Goal: Ask a question

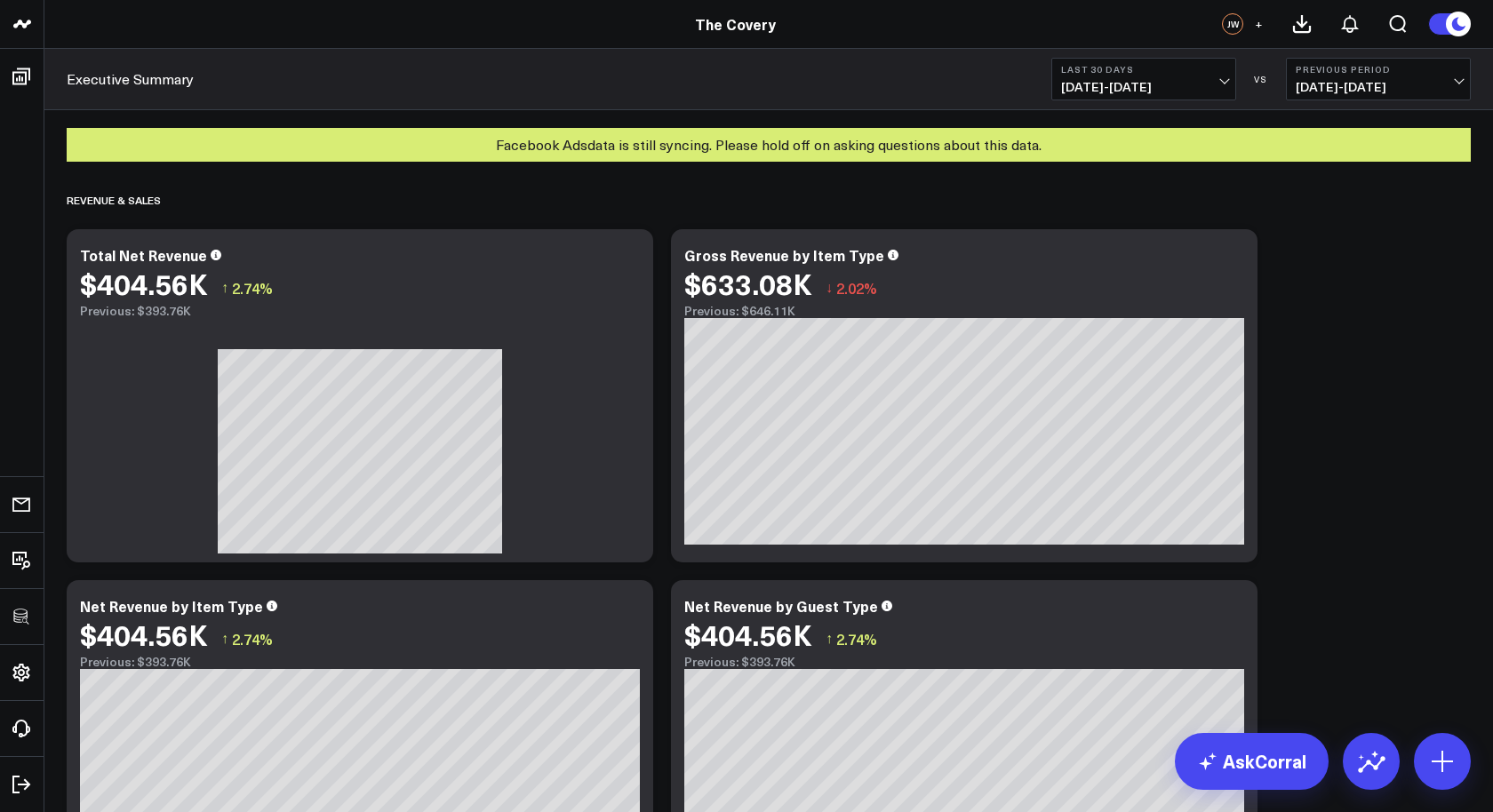
click at [1163, 94] on span "09/01/25 - 09/30/25" at bounding box center [1144, 87] width 165 height 14
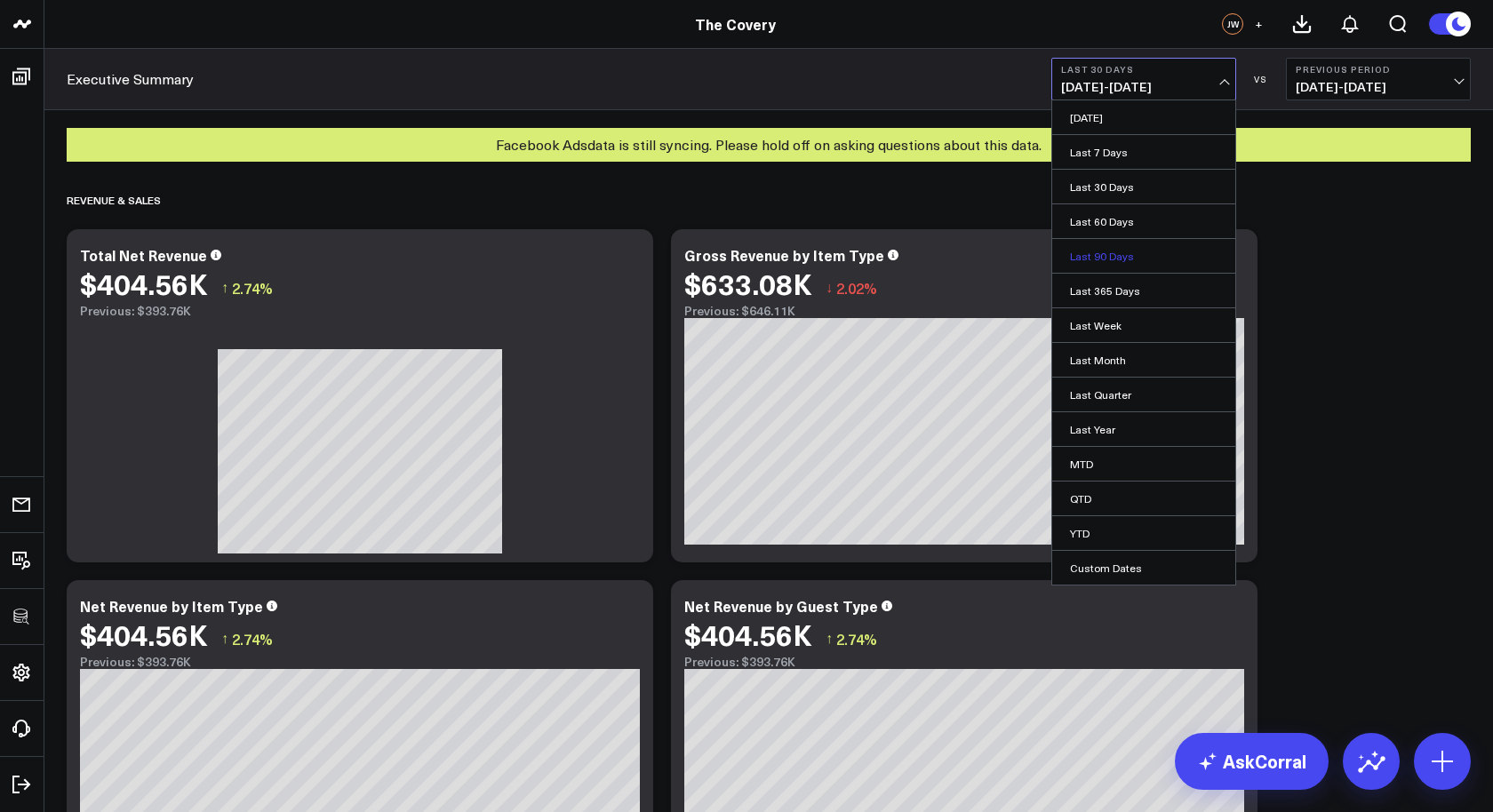
click at [1125, 247] on link "Last 90 Days" at bounding box center [1144, 256] width 183 height 34
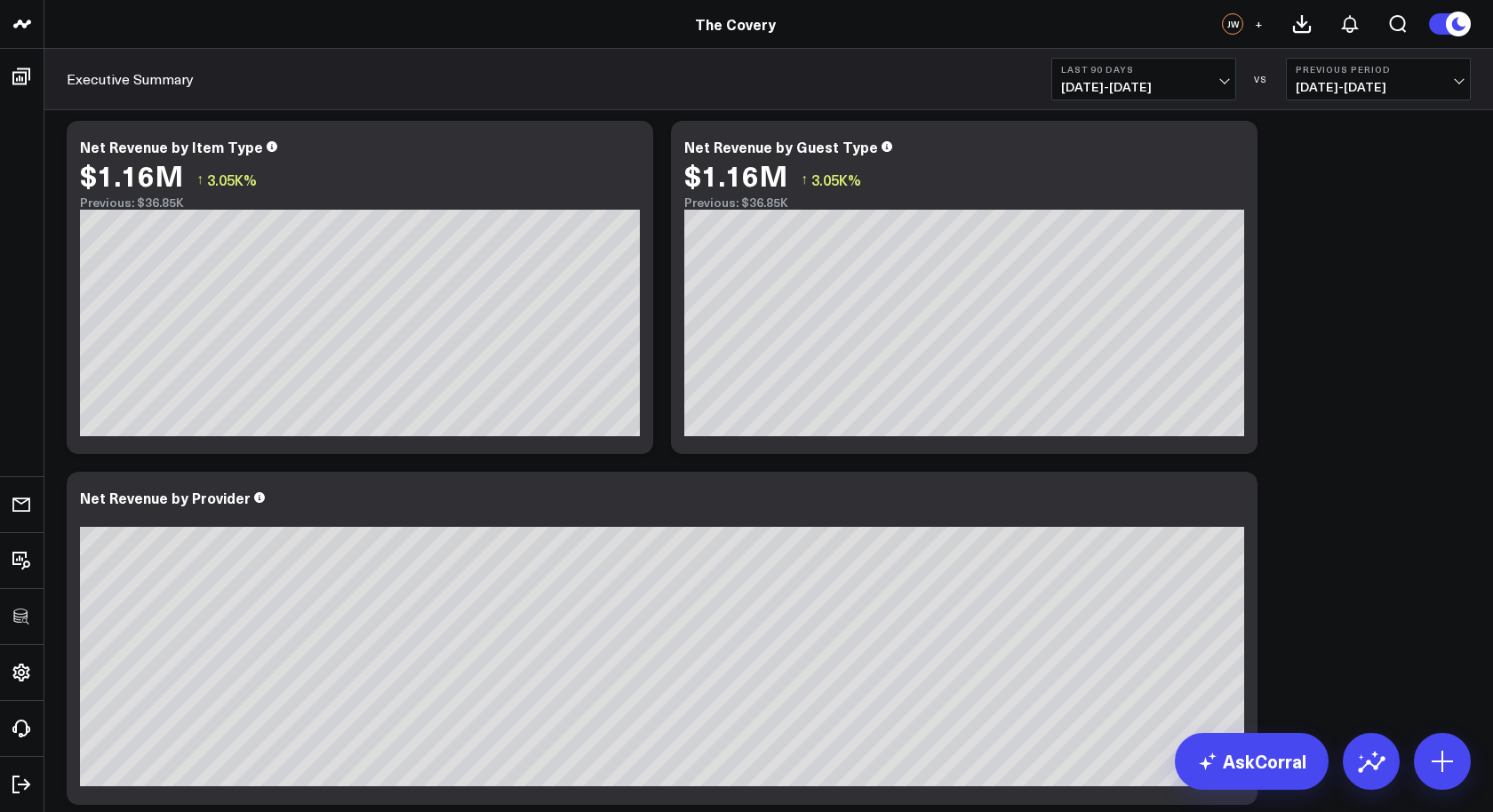
scroll to position [1185, 0]
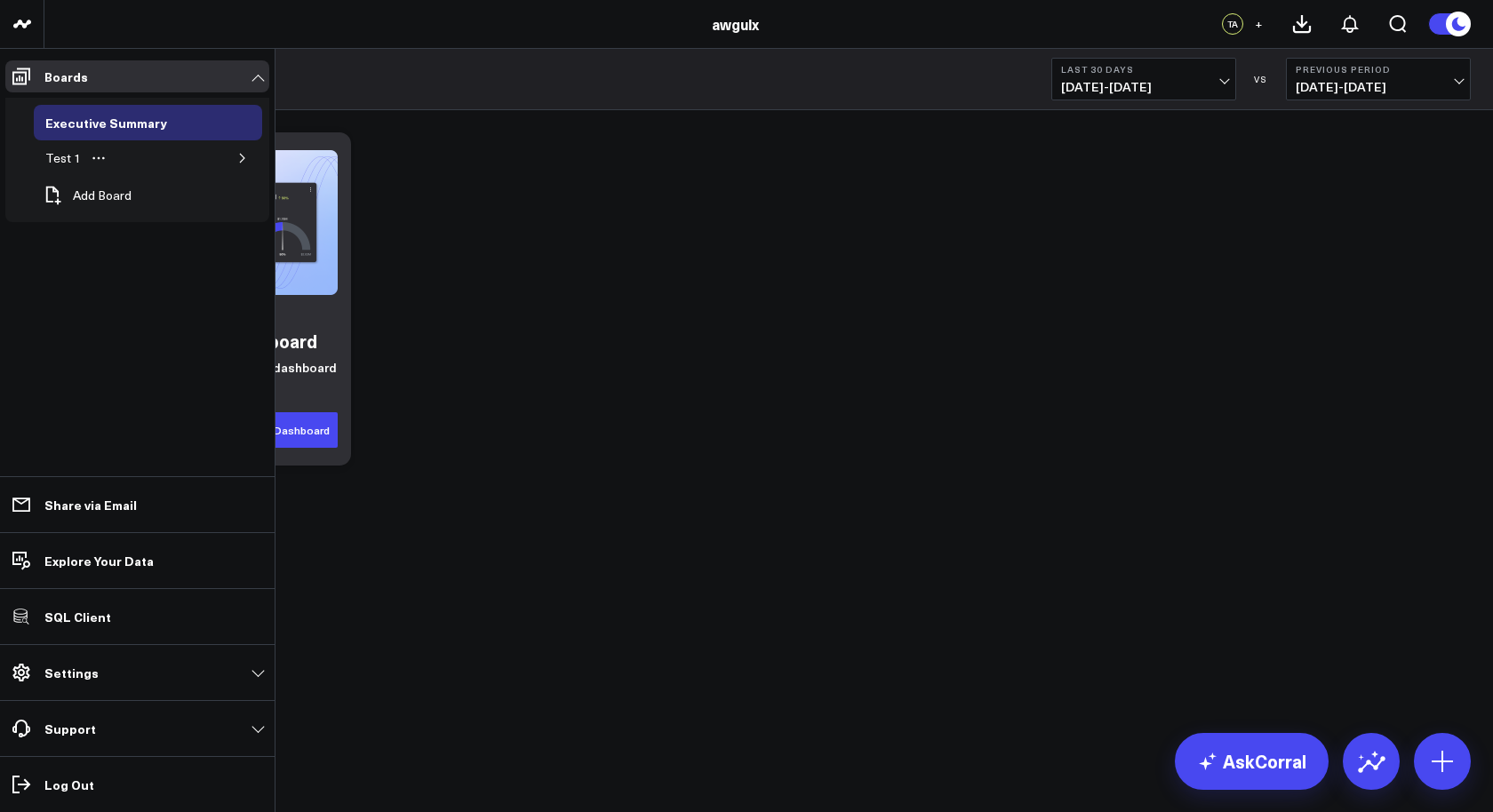
click at [237, 159] on button "button" at bounding box center [243, 158] width 18 height 18
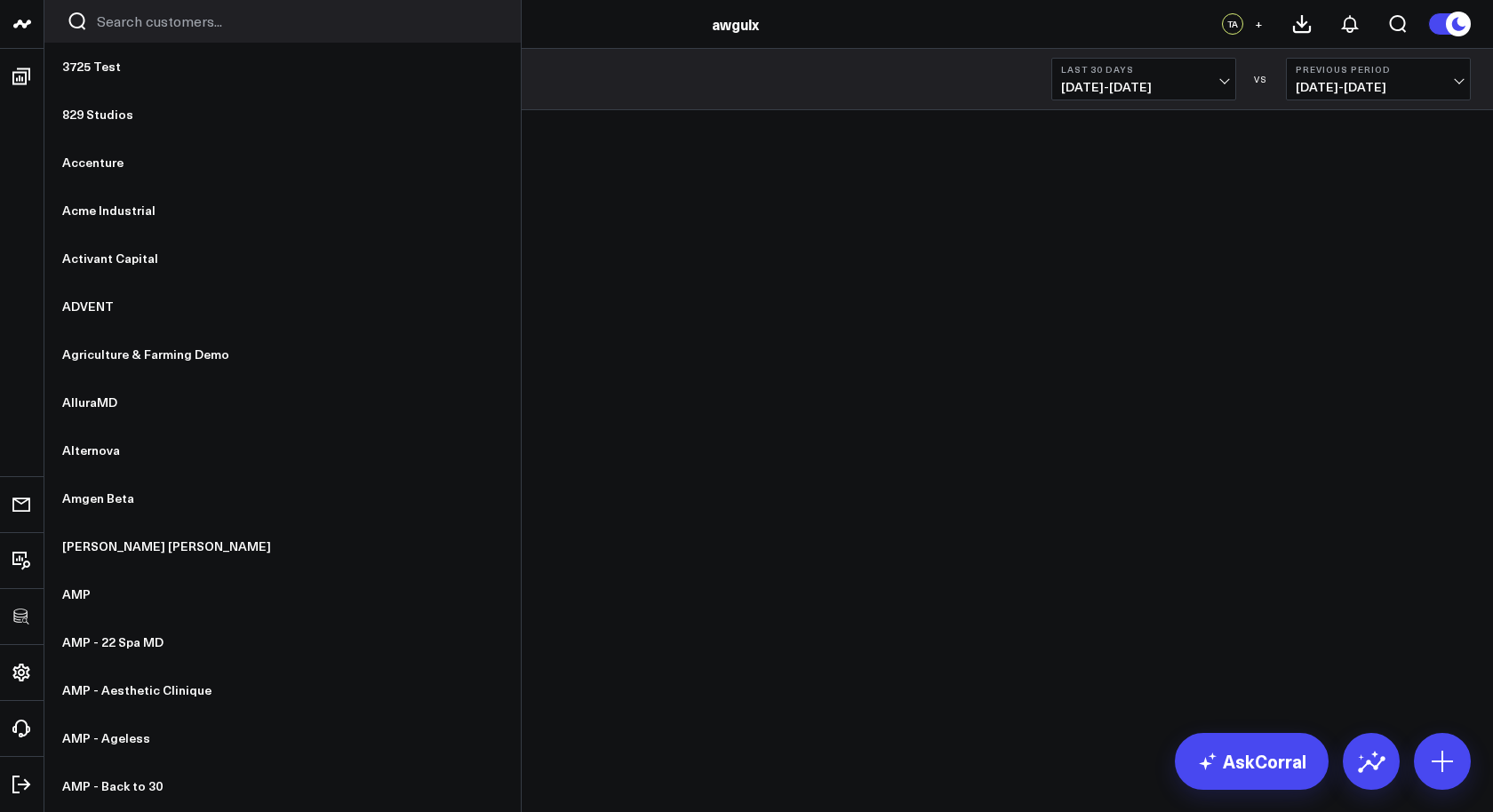
click at [177, 20] on input "Search customers input" at bounding box center [298, 22] width 402 height 20
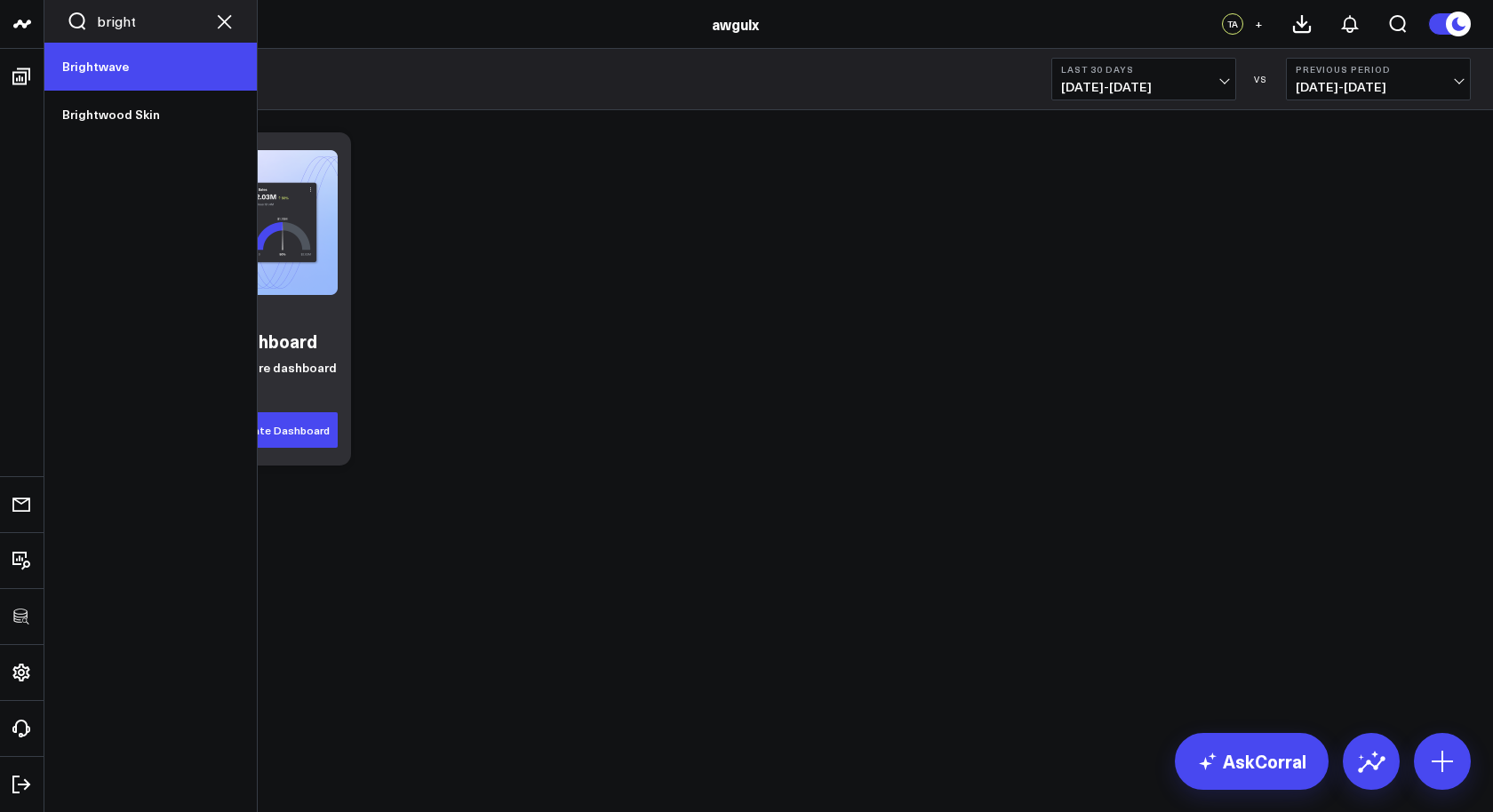
type input "bright"
click at [114, 62] on link "Brightwave" at bounding box center [150, 67] width 212 height 48
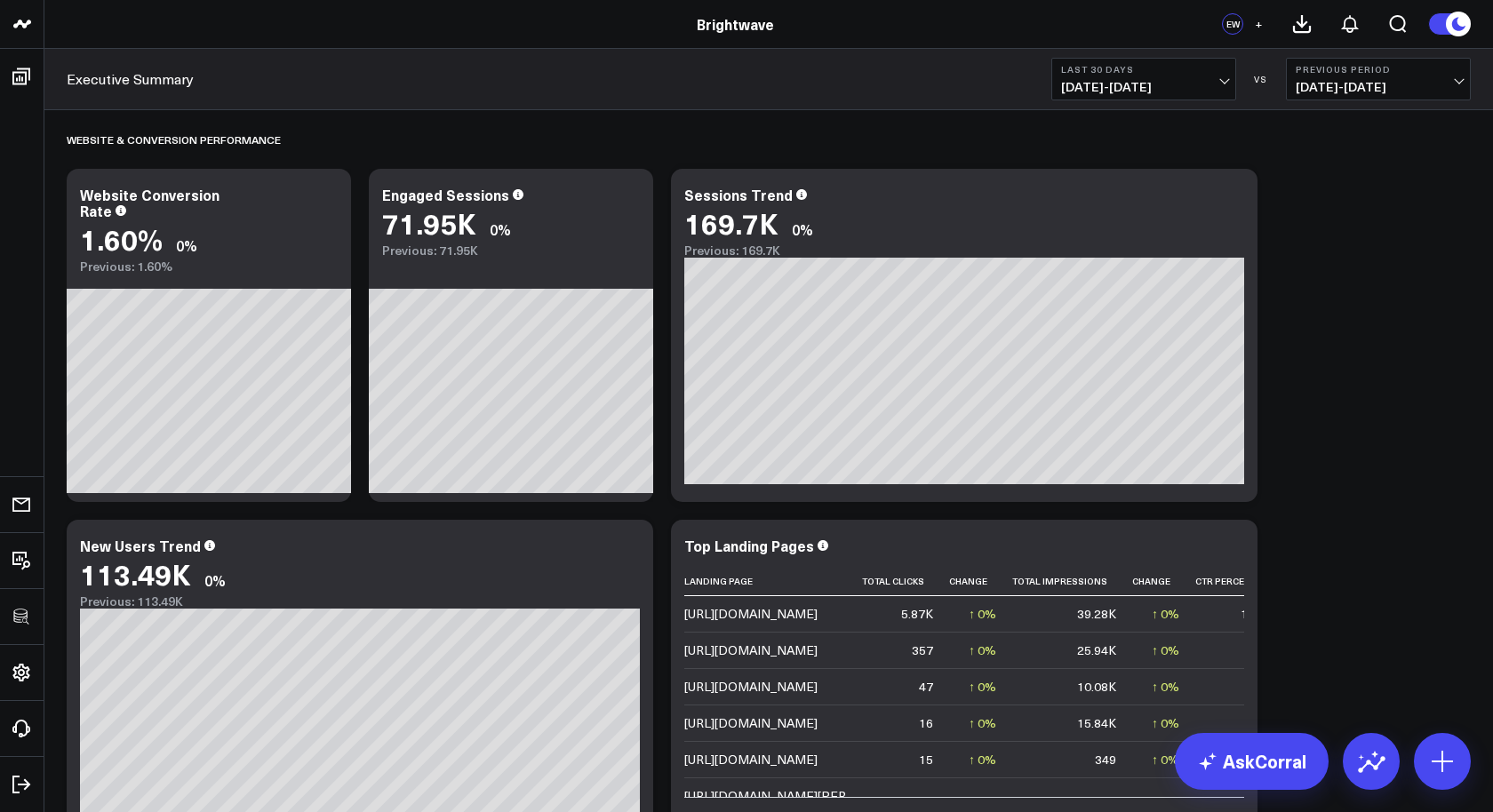
click at [283, 29] on div "Brightwave" at bounding box center [736, 24] width 1471 height 20
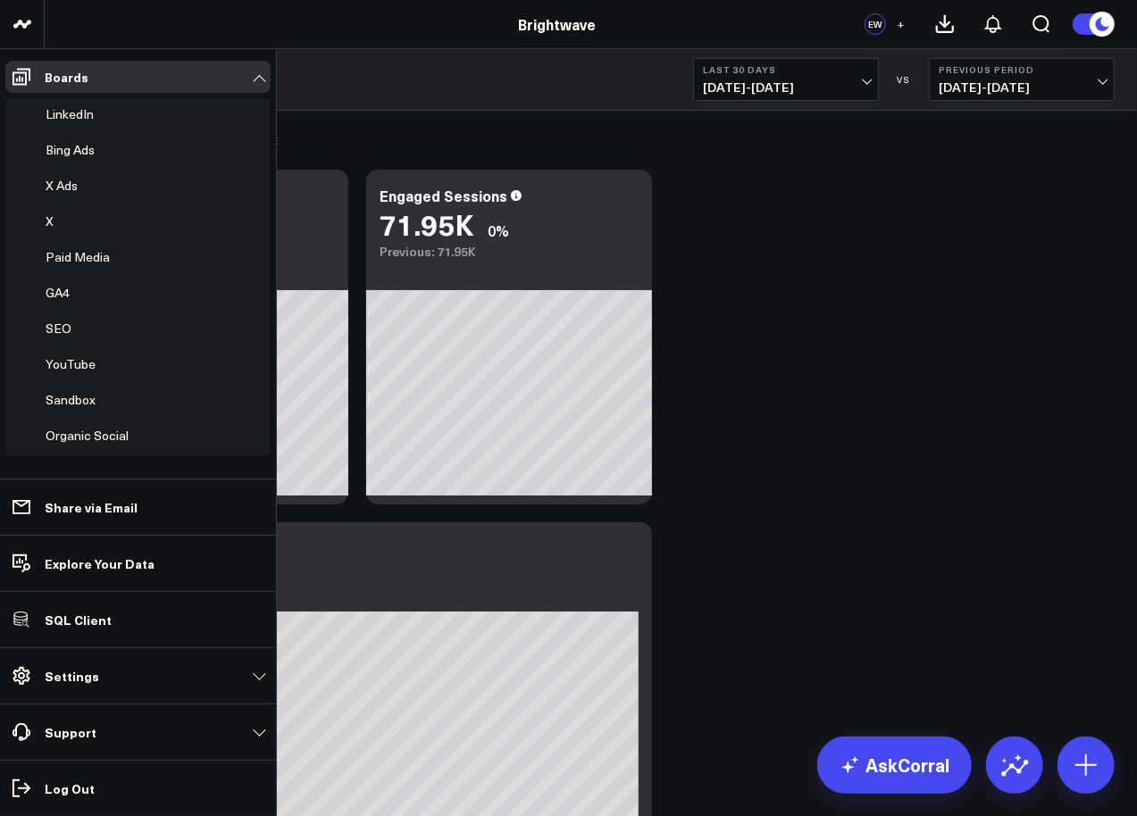
scroll to position [247, 0]
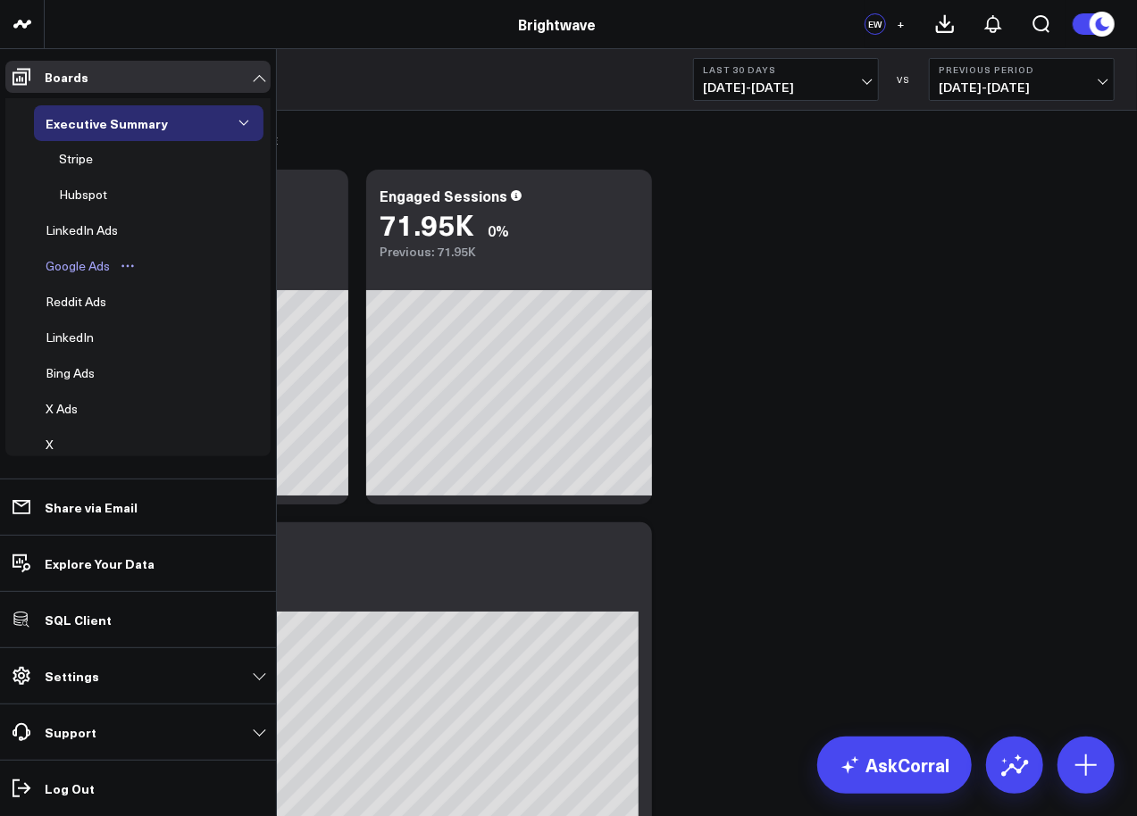
scroll to position [247, 0]
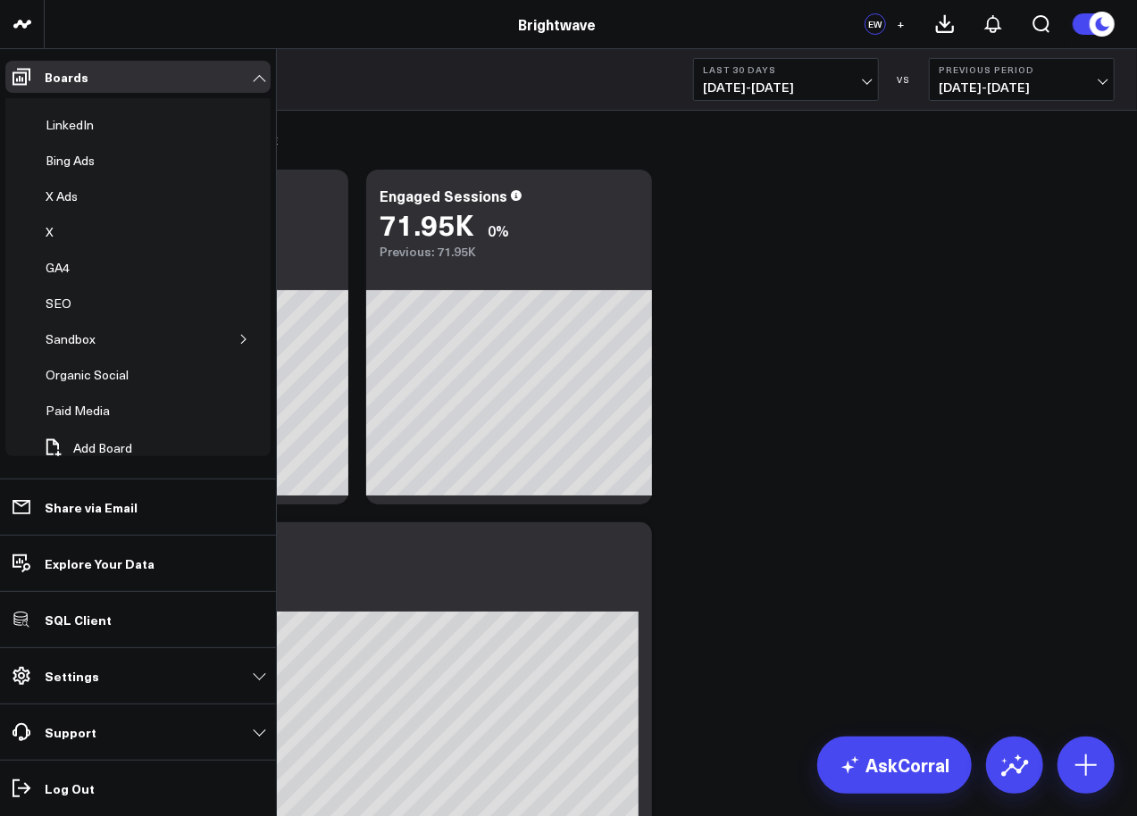
scroll to position [188, 0]
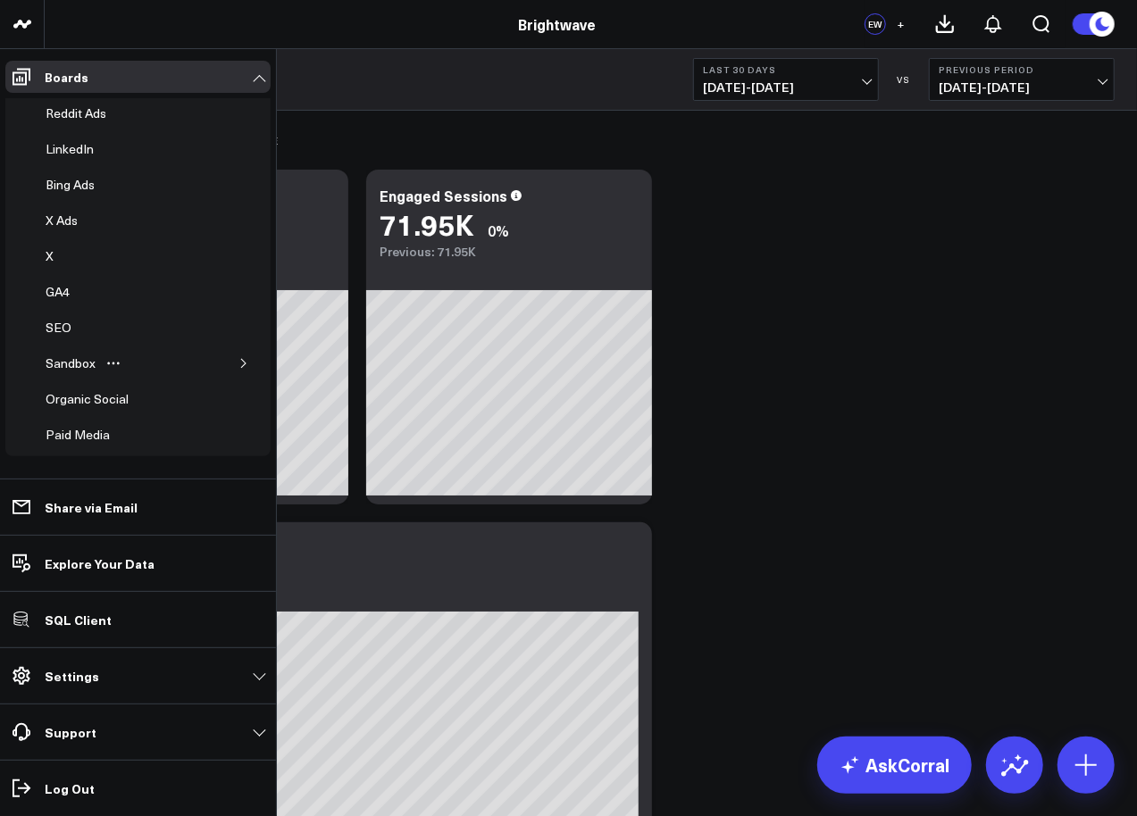
click at [238, 358] on icon "button" at bounding box center [243, 363] width 11 height 11
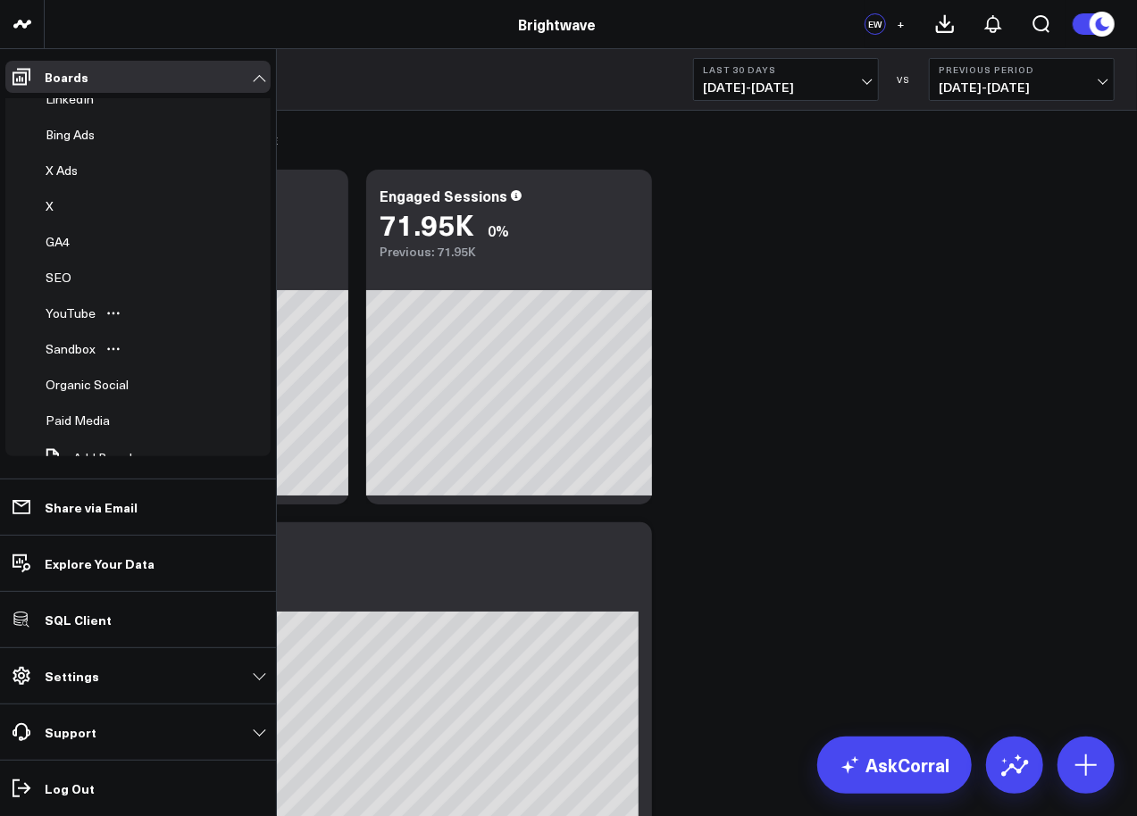
scroll to position [247, 0]
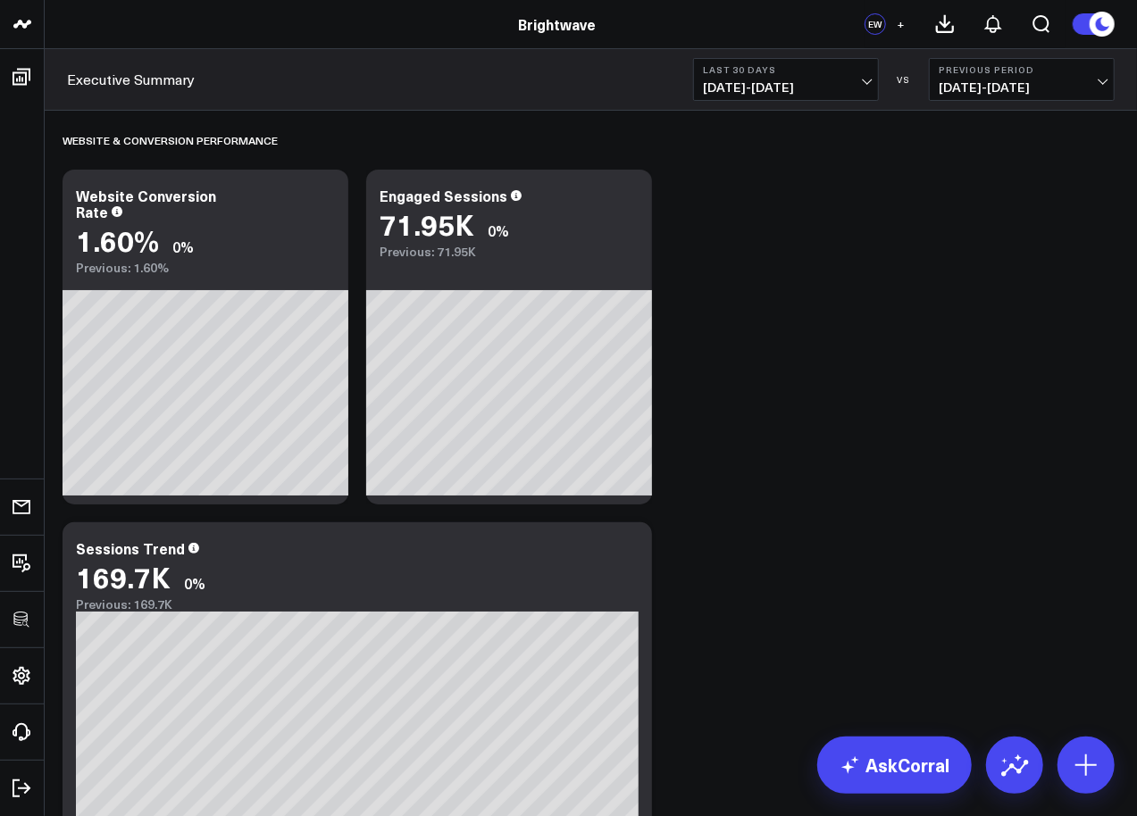
drag, startPoint x: 96, startPoint y: 387, endPoint x: 521, endPoint y: 5, distance: 571.0
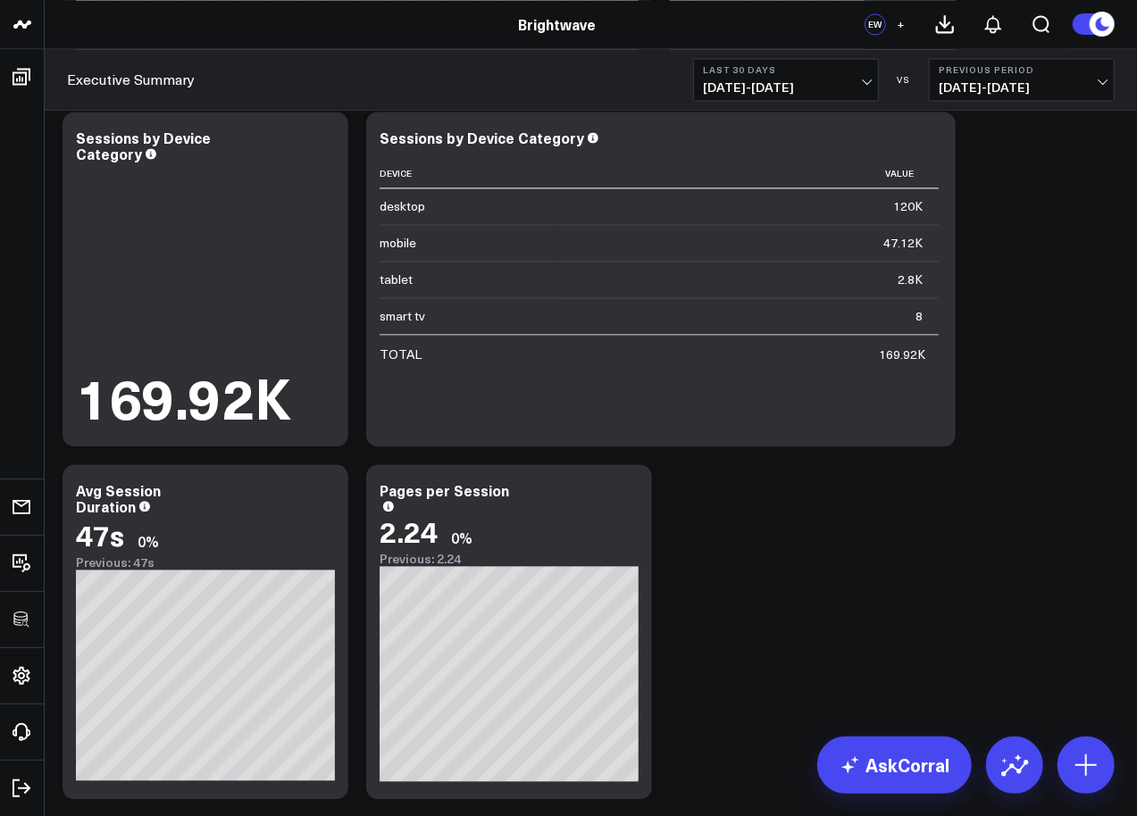
scroll to position [1881, 0]
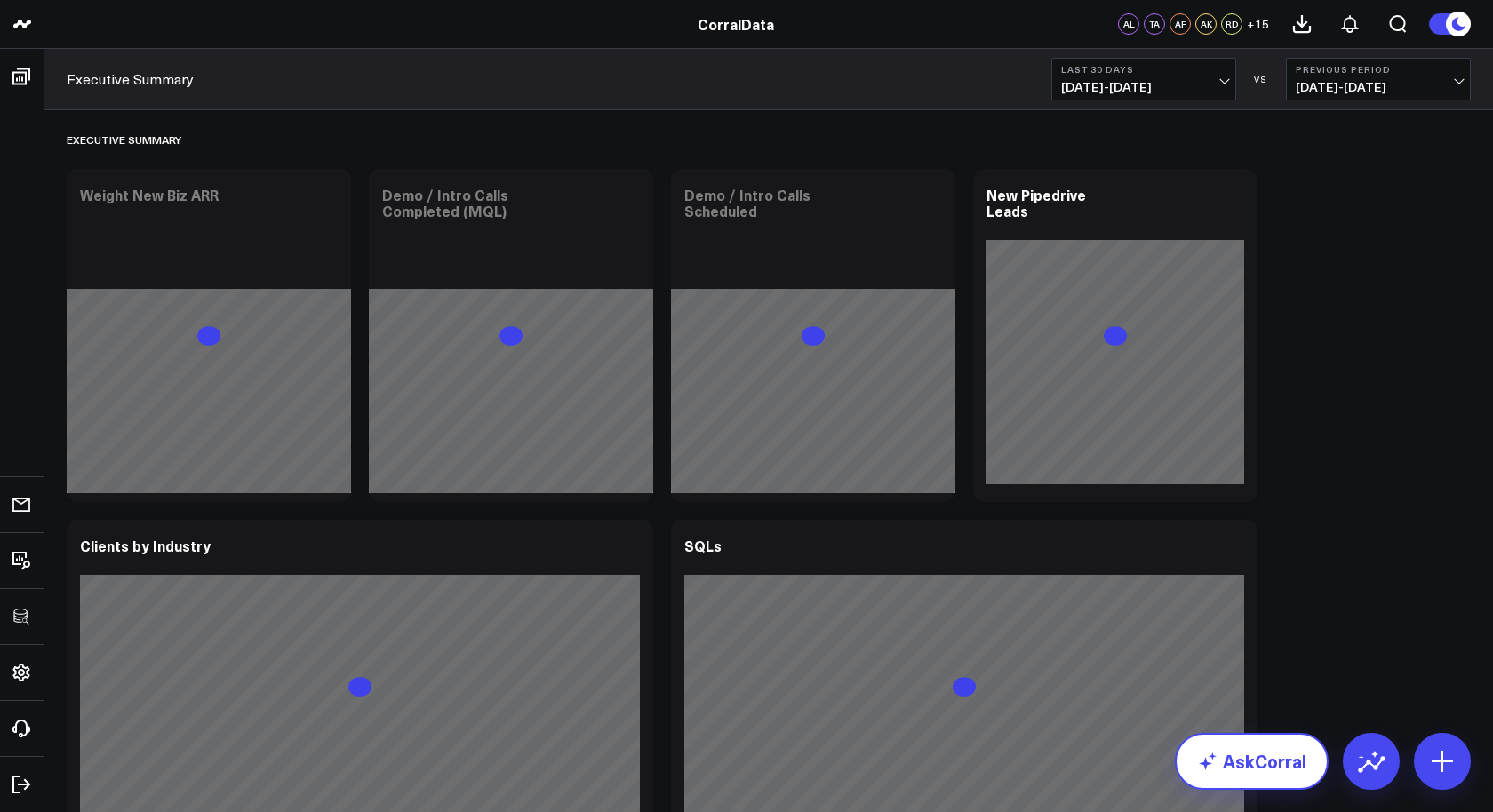
click at [1289, 744] on link "AskCorral" at bounding box center [1251, 761] width 153 height 57
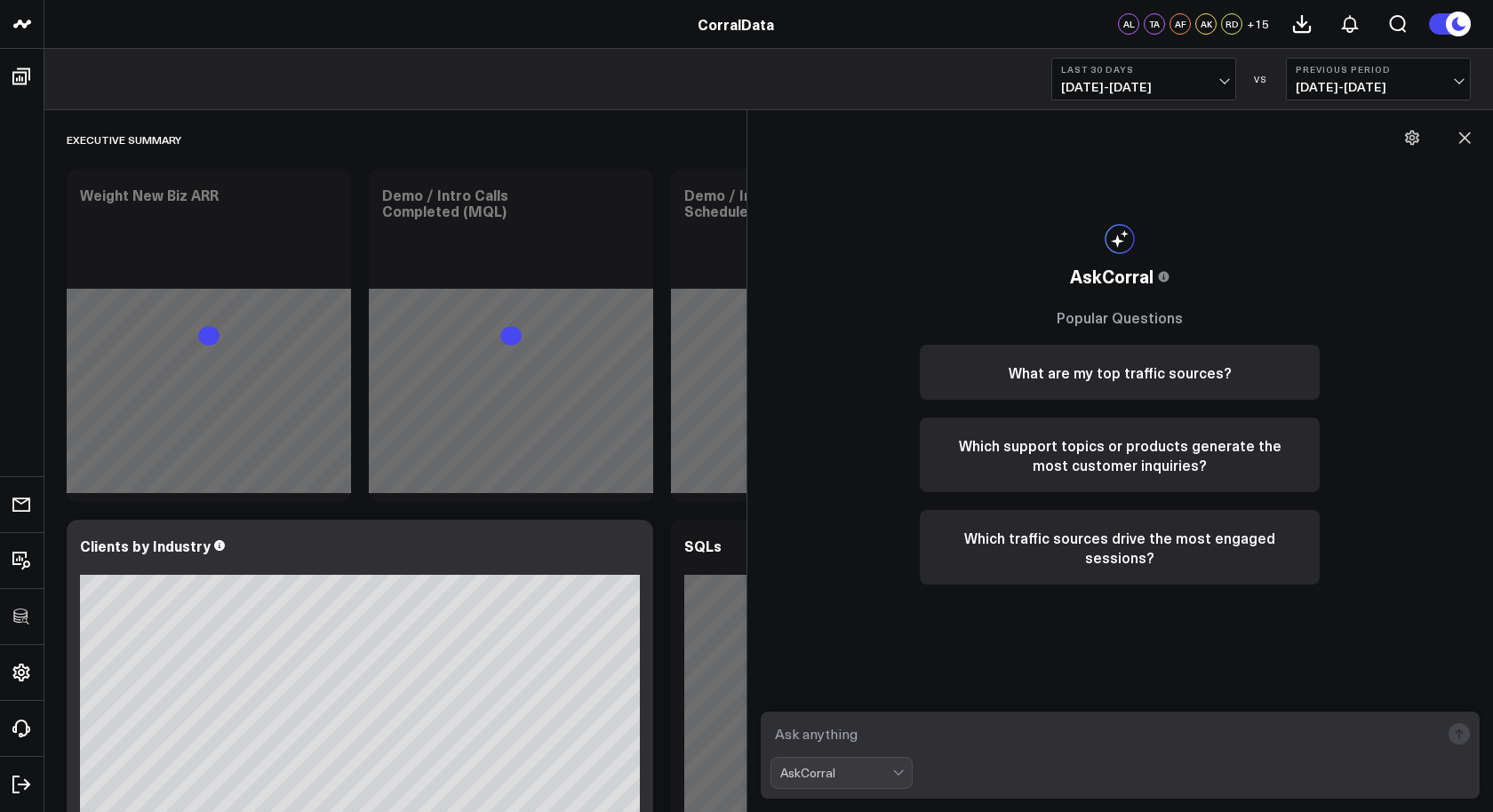
click at [1093, 746] on textarea at bounding box center [1105, 733] width 670 height 32
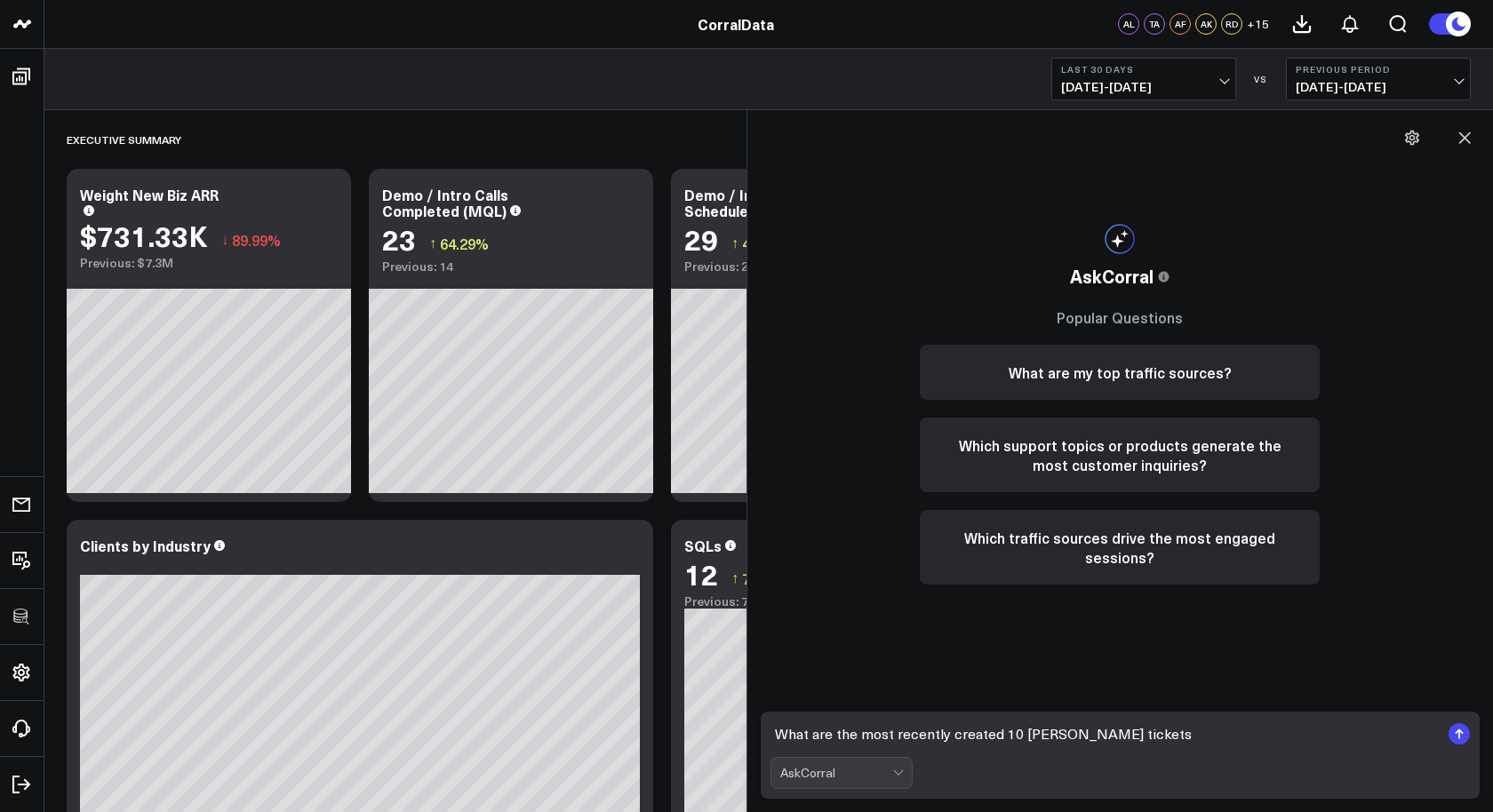
type textarea "What are the most recently created 10 [PERSON_NAME] tickets?"
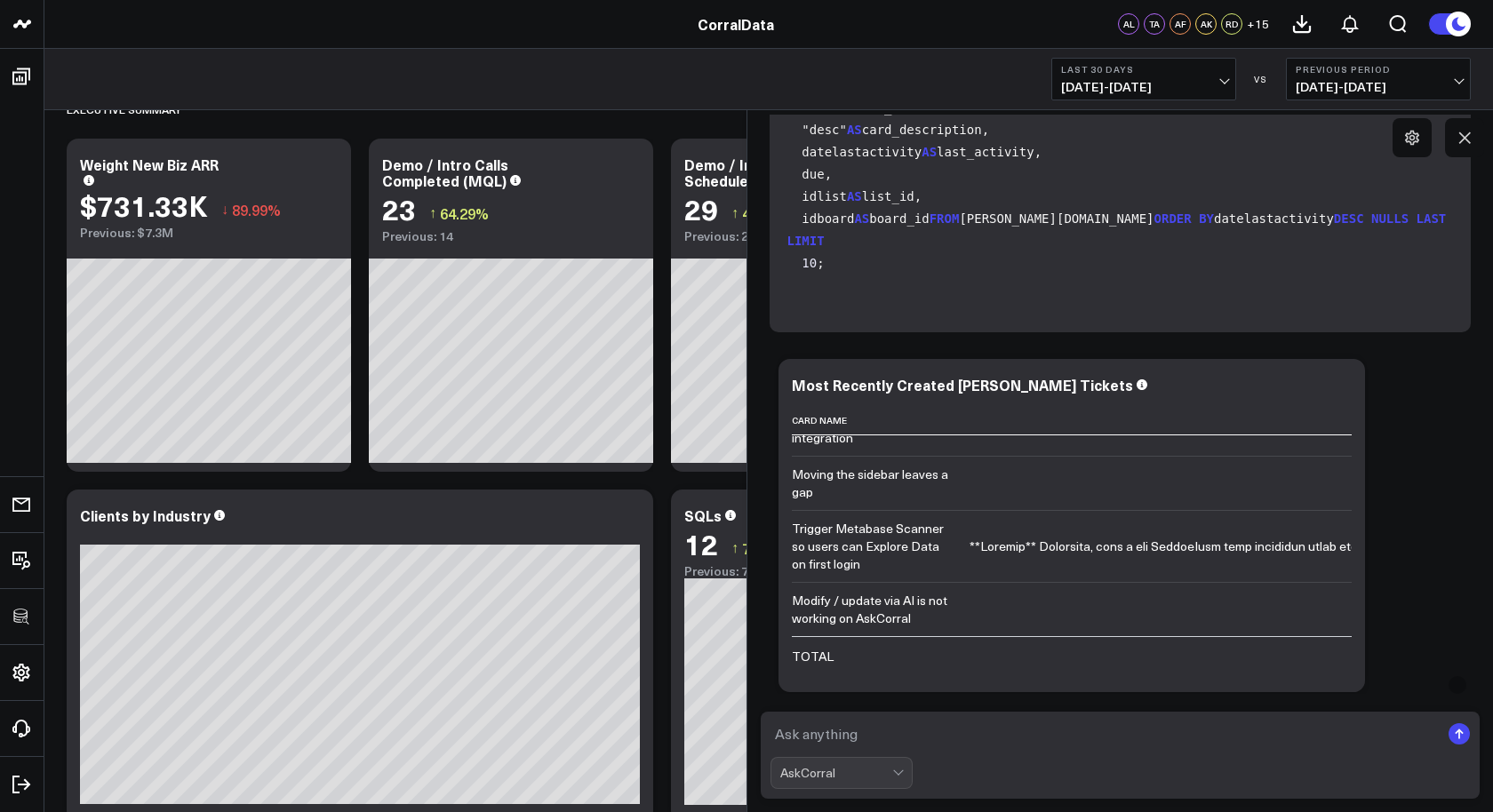
scroll to position [1285, 0]
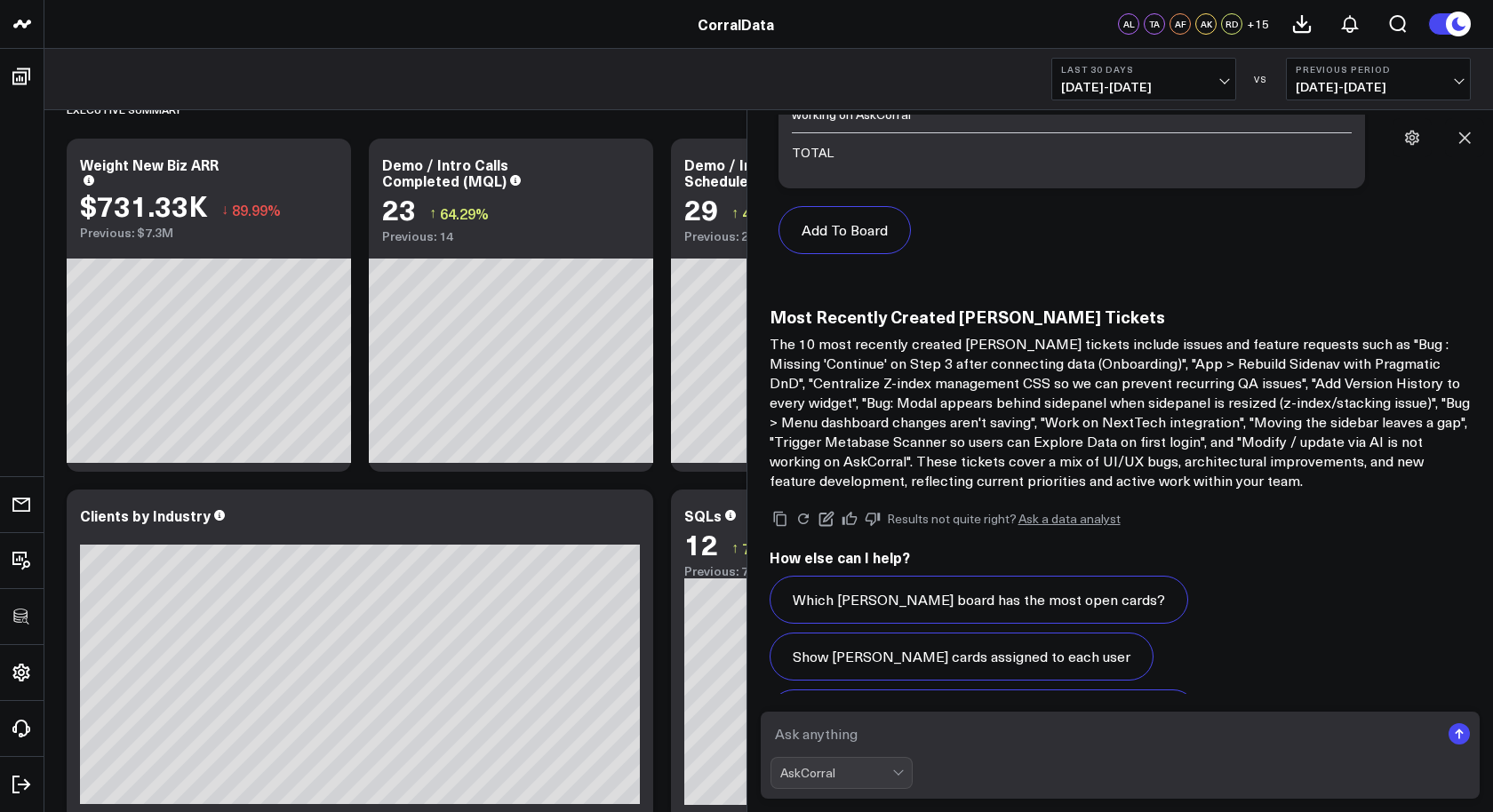
click at [940, 745] on textarea at bounding box center [1105, 733] width 670 height 32
click at [946, 739] on textarea "What are the most common [PERSON_NAME] ticket tags?" at bounding box center [1105, 733] width 670 height 32
type textarea "What are the most commonly assigned [PERSON_NAME] ticket labels?"
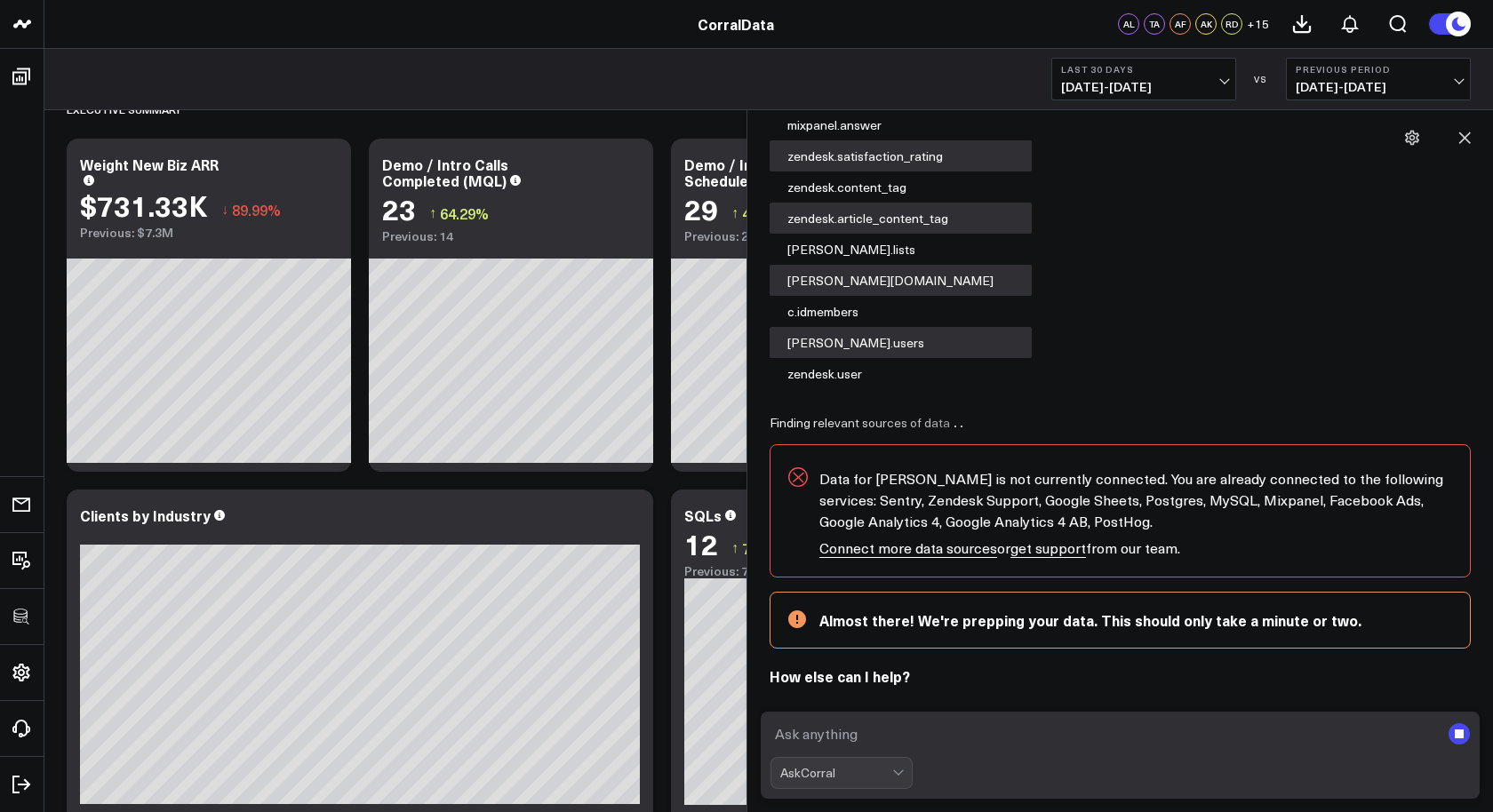
scroll to position [2108, 0]
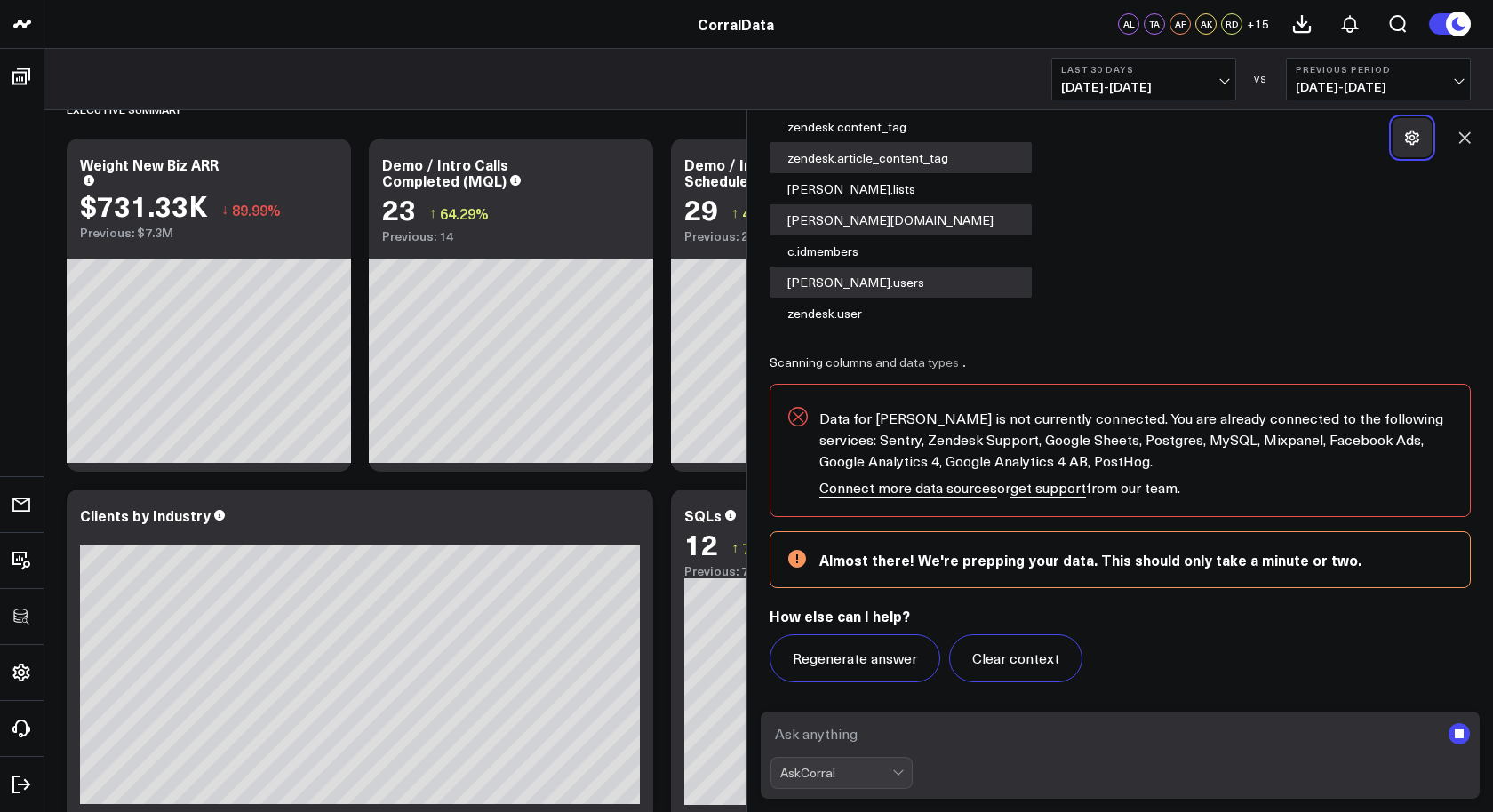
click at [1409, 144] on icon at bounding box center [1412, 137] width 18 height 18
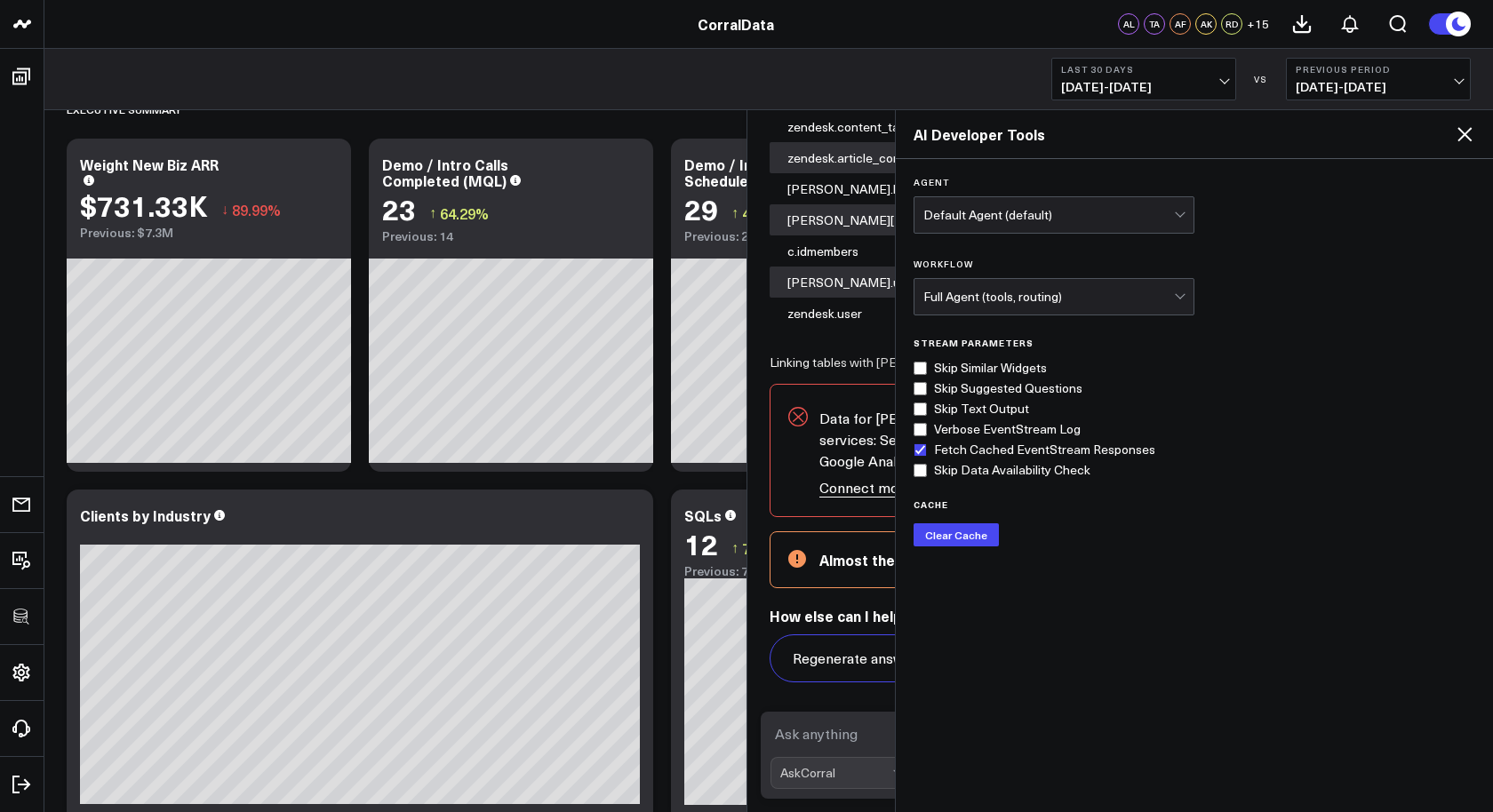
click at [959, 470] on span "Skip Data Availability Check" at bounding box center [1011, 470] width 156 height 0
click at [927, 466] on input "Skip Data Availability Check" at bounding box center [920, 470] width 13 height 13
checkbox input "true"
click at [1469, 129] on icon at bounding box center [1464, 134] width 14 height 14
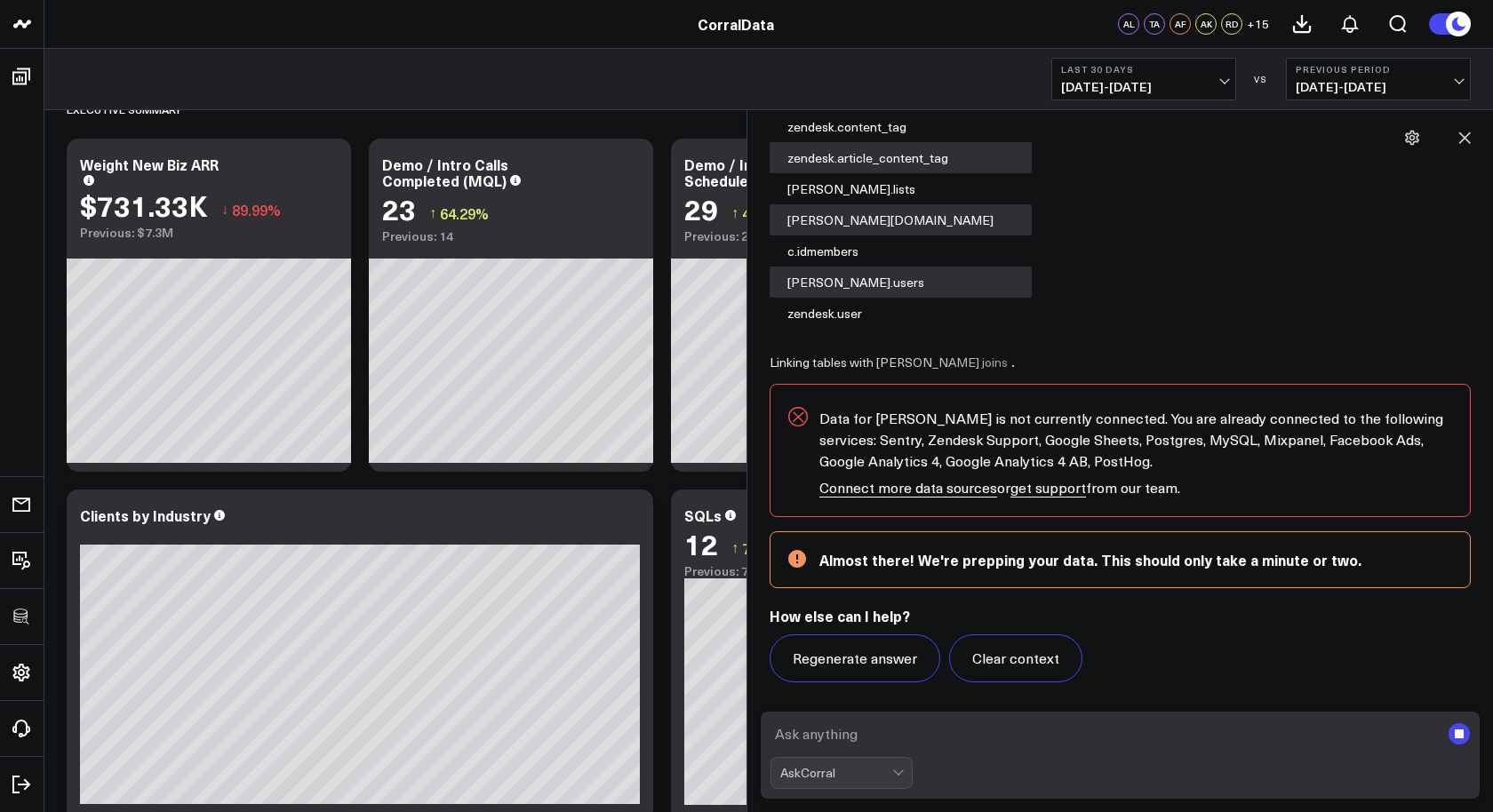
click at [875, 668] on icon at bounding box center [922, 617] width 267 height 133
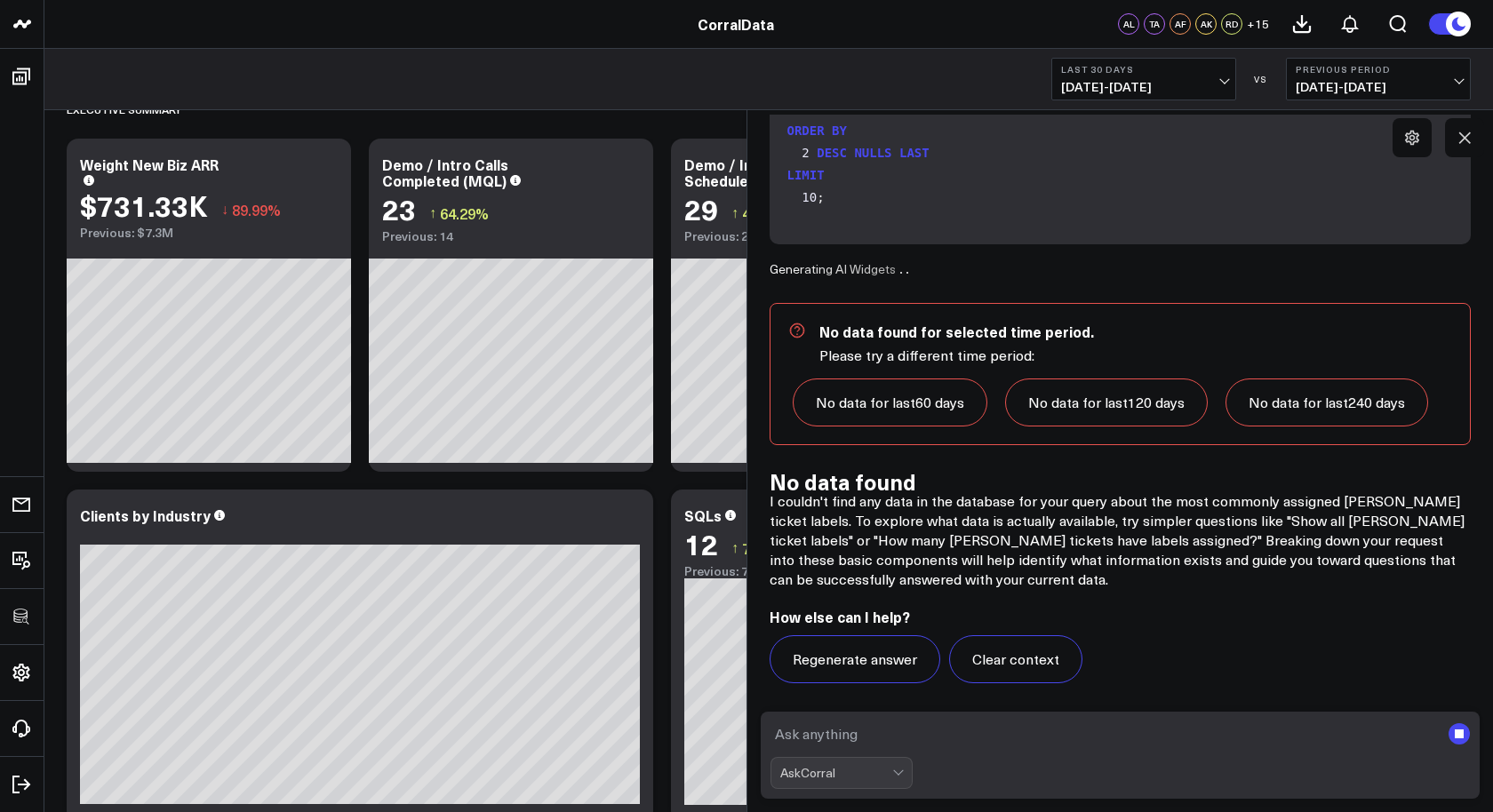
scroll to position [2646, 0]
click at [878, 654] on button "Regenerate answer" at bounding box center [854, 659] width 170 height 48
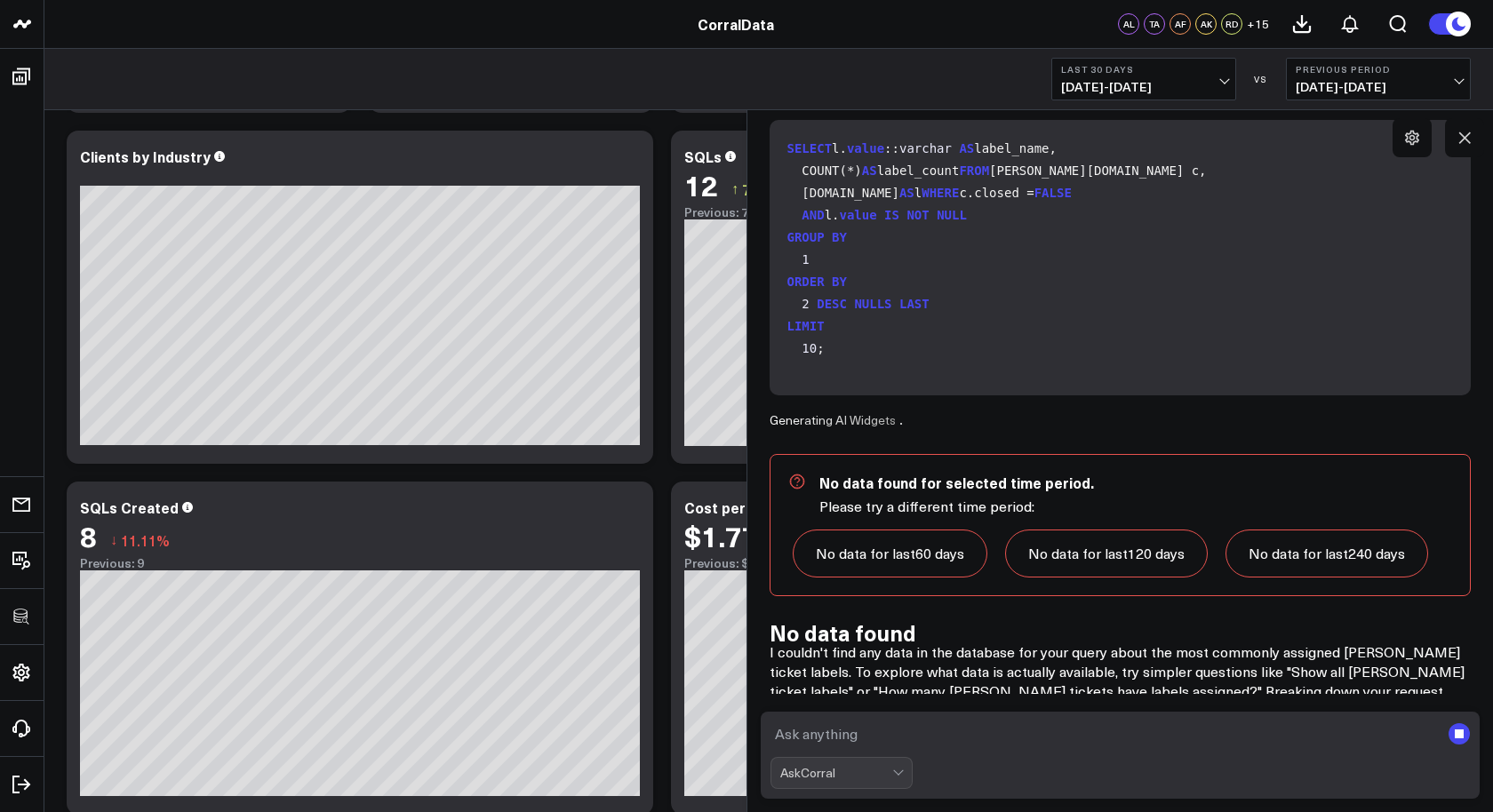
scroll to position [5128, 0]
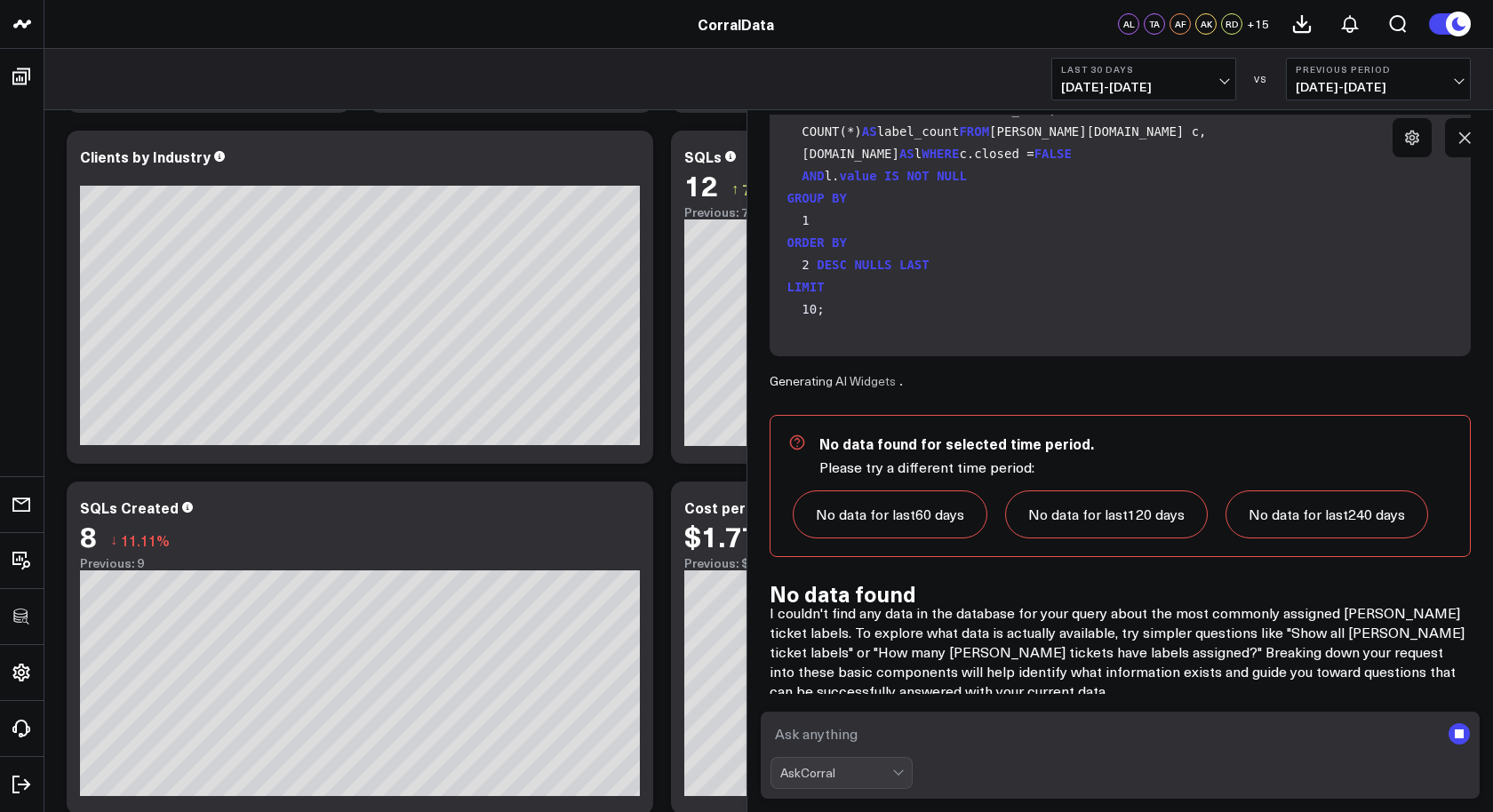
click at [984, 734] on textarea at bounding box center [1105, 733] width 670 height 32
type textarea "What [PERSON_NAME] labels do we have?"
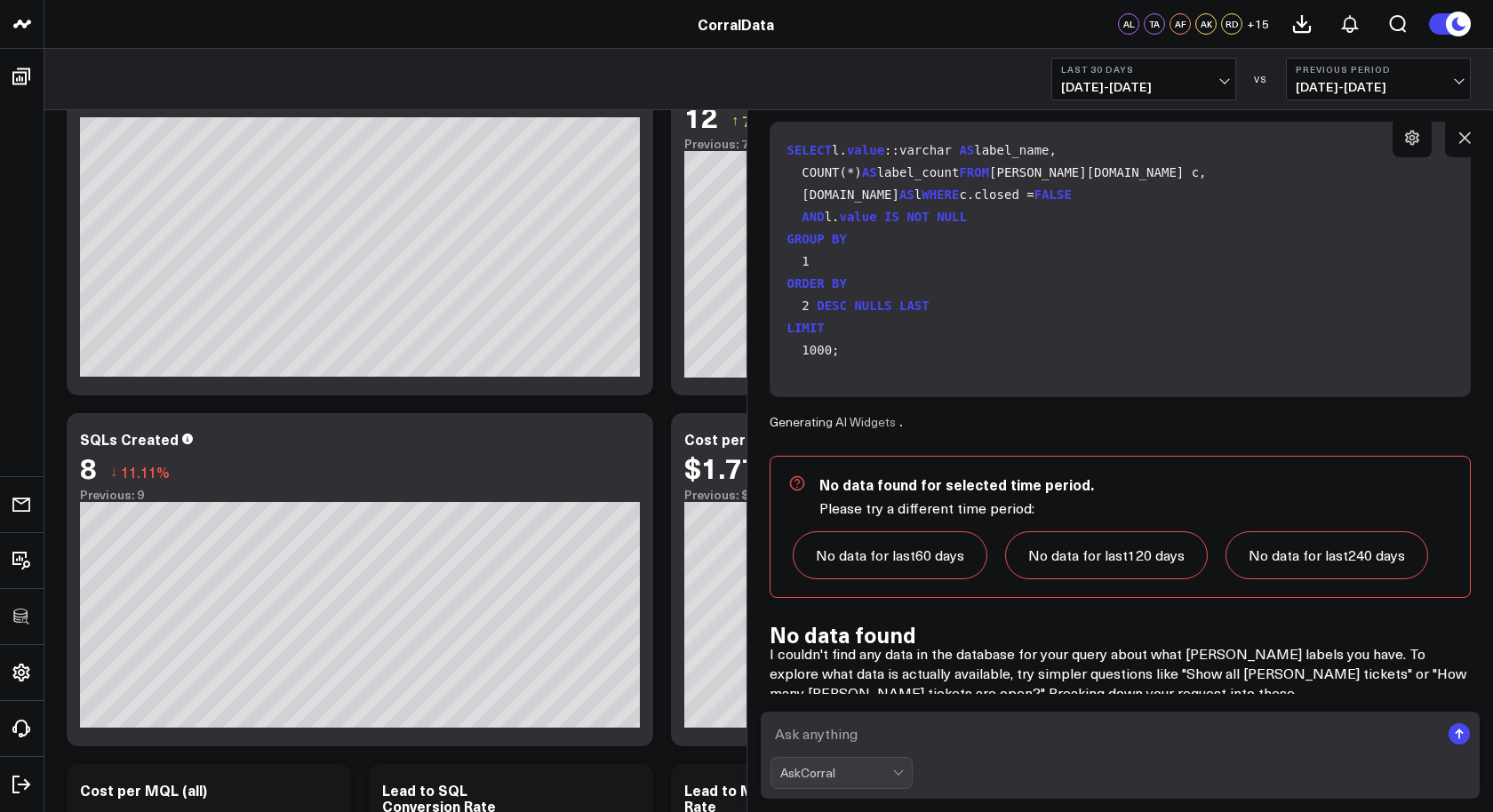
scroll to position [7701, 0]
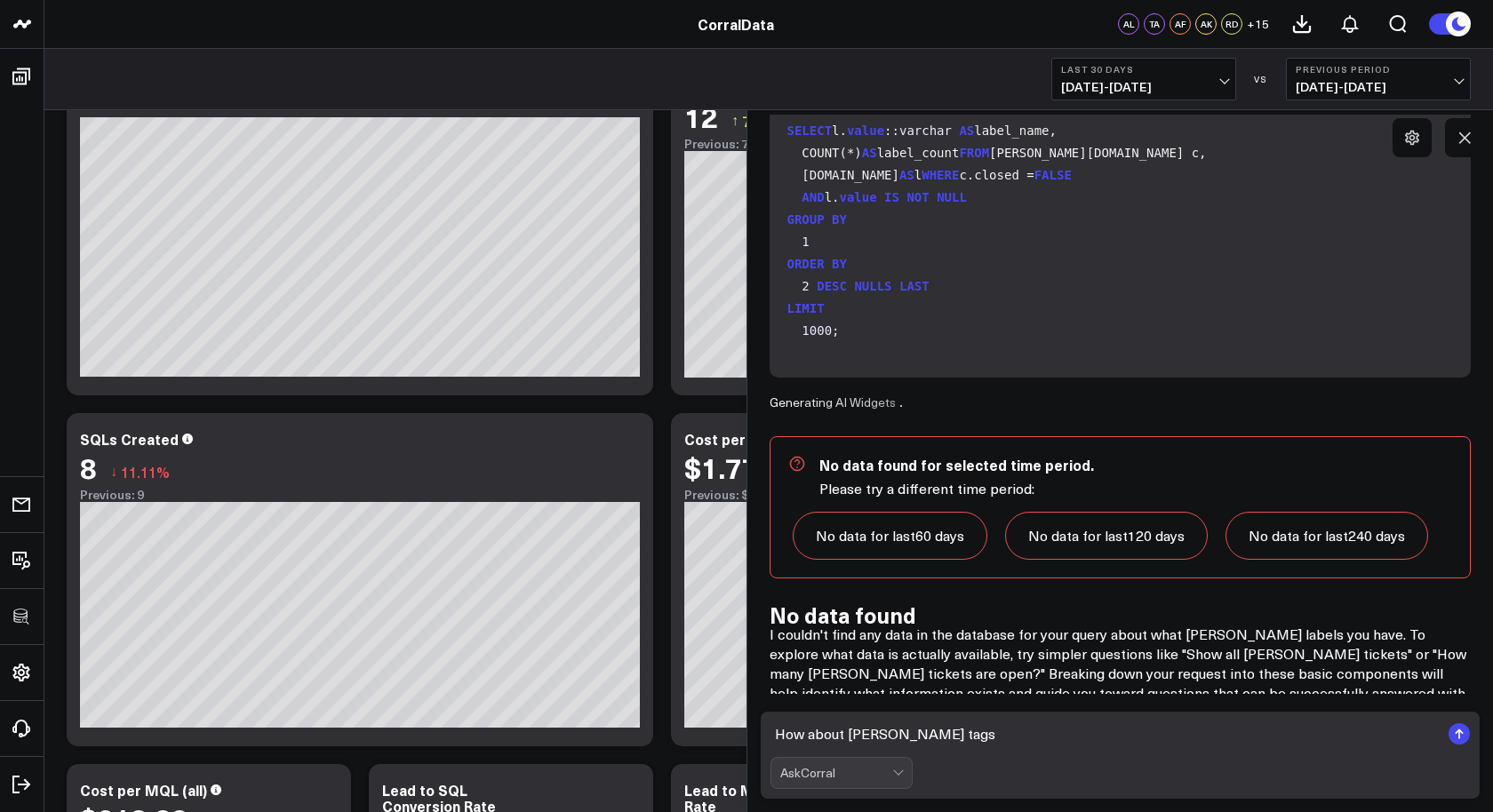
type textarea "How about [PERSON_NAME] tags?"
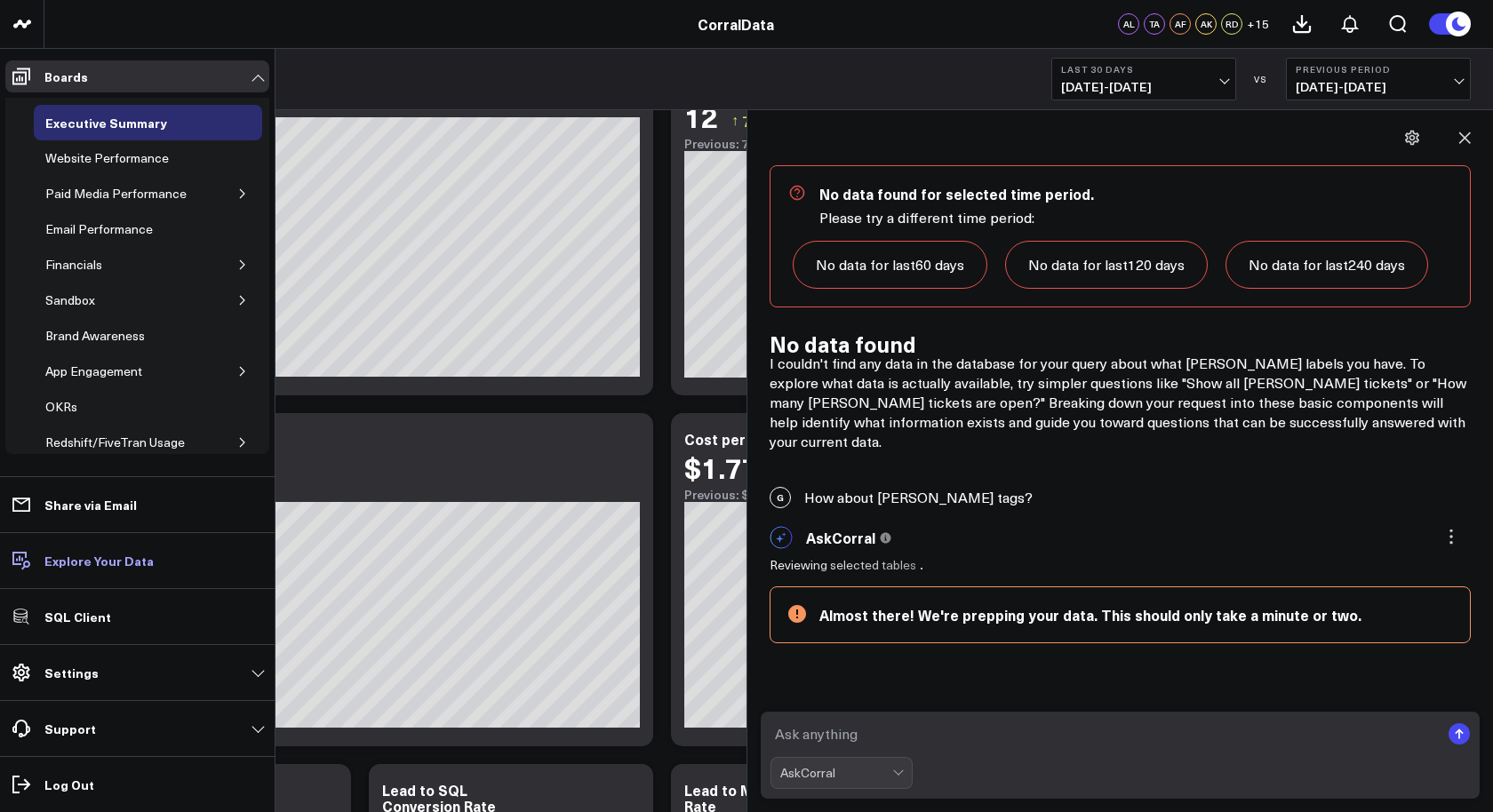
scroll to position [9273, 0]
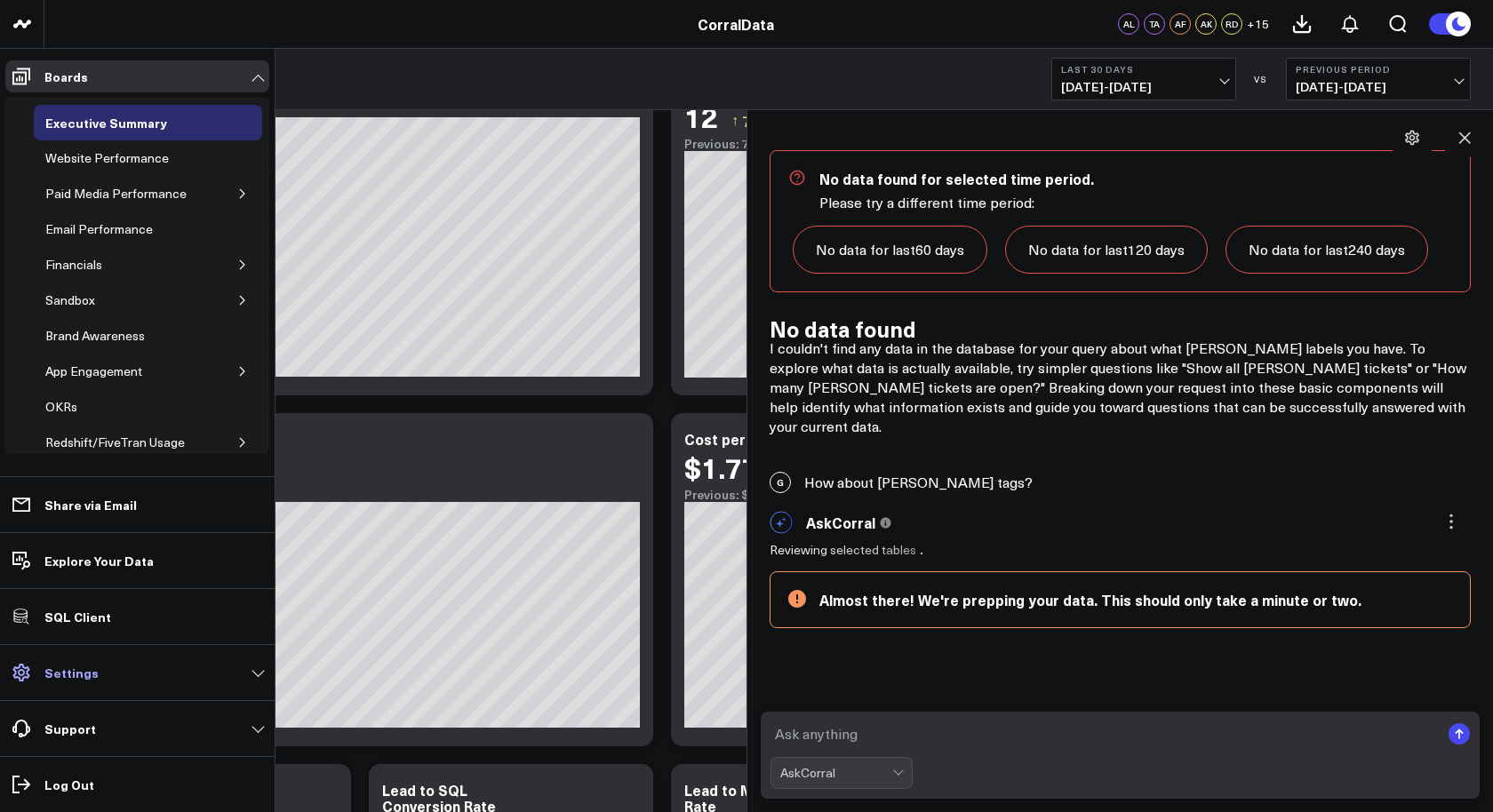
click at [82, 674] on p "Settings" at bounding box center [72, 673] width 54 height 14
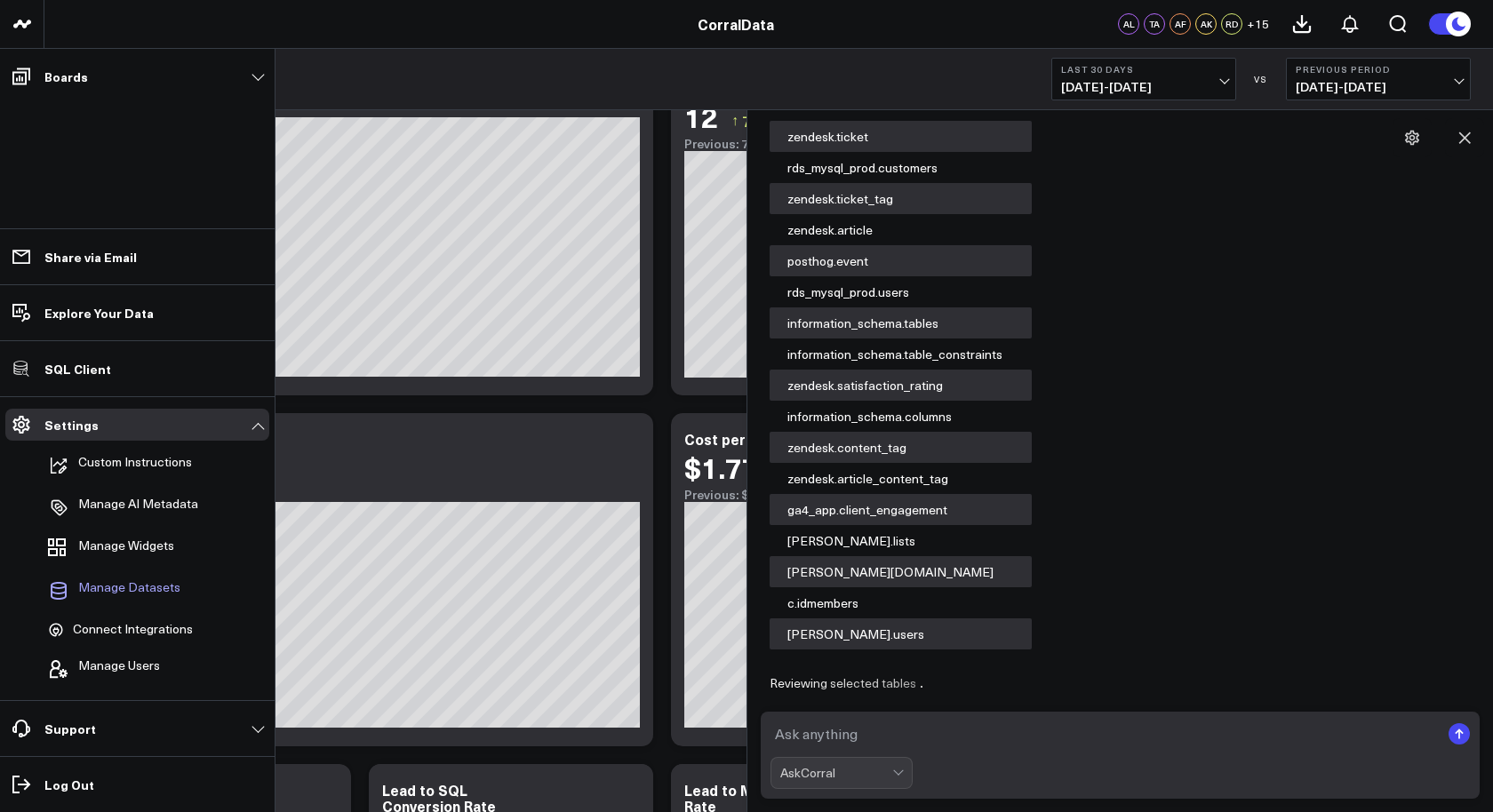
scroll to position [10072, 0]
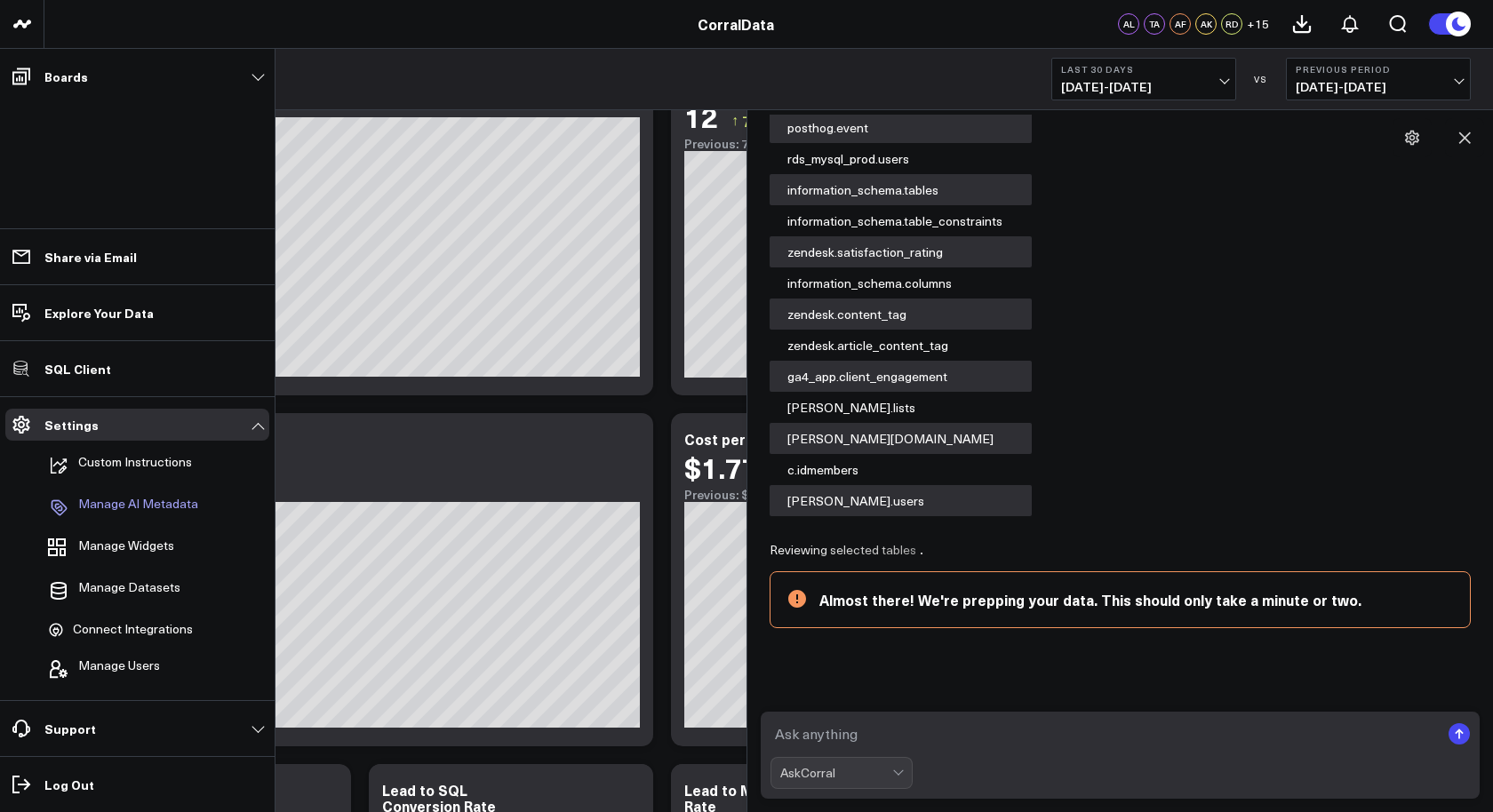
click at [135, 499] on p "Manage AI Metadata" at bounding box center [138, 507] width 120 height 21
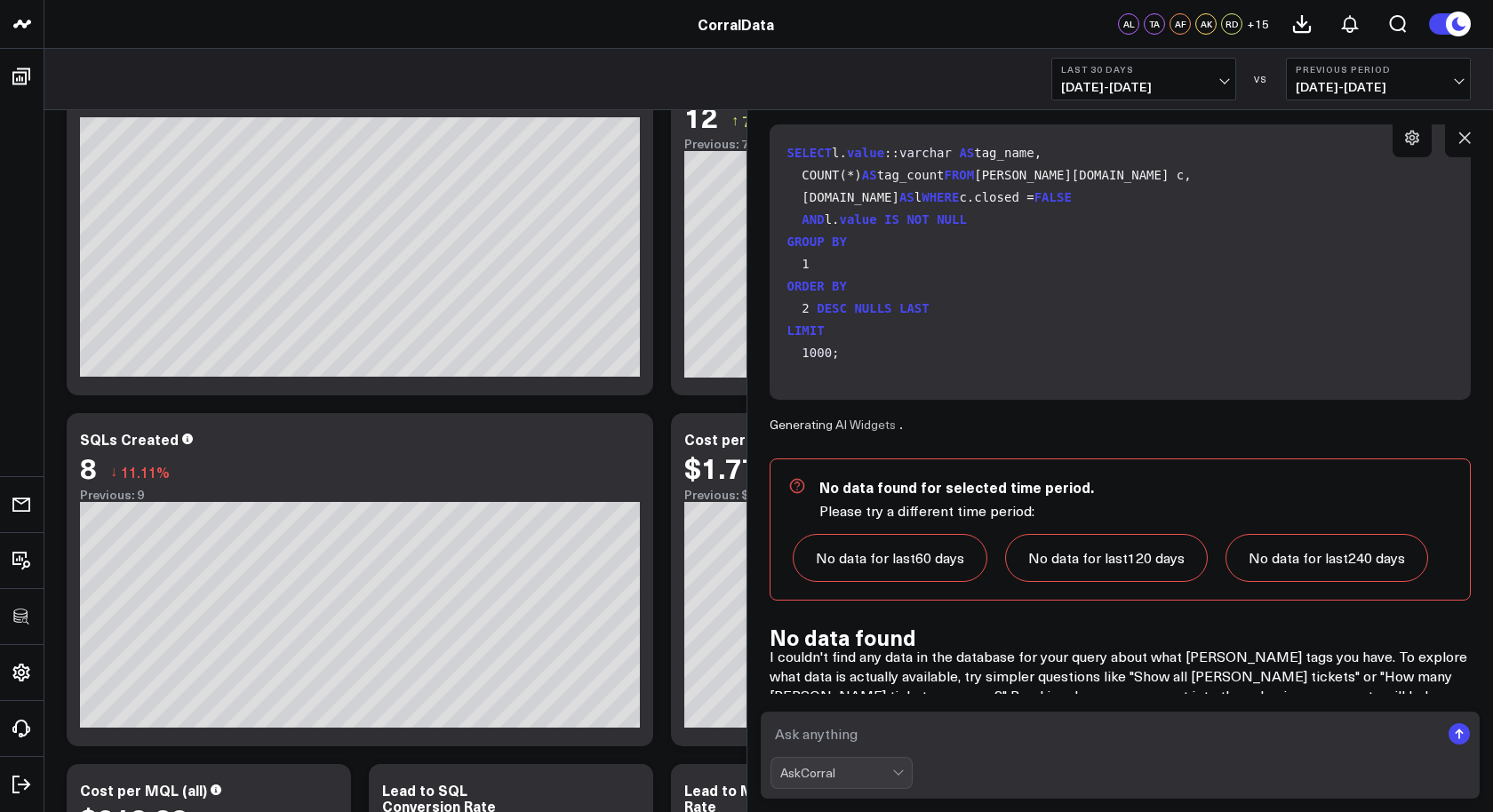
scroll to position [10491, 0]
click at [972, 736] on textarea at bounding box center [1105, 733] width 670 height 32
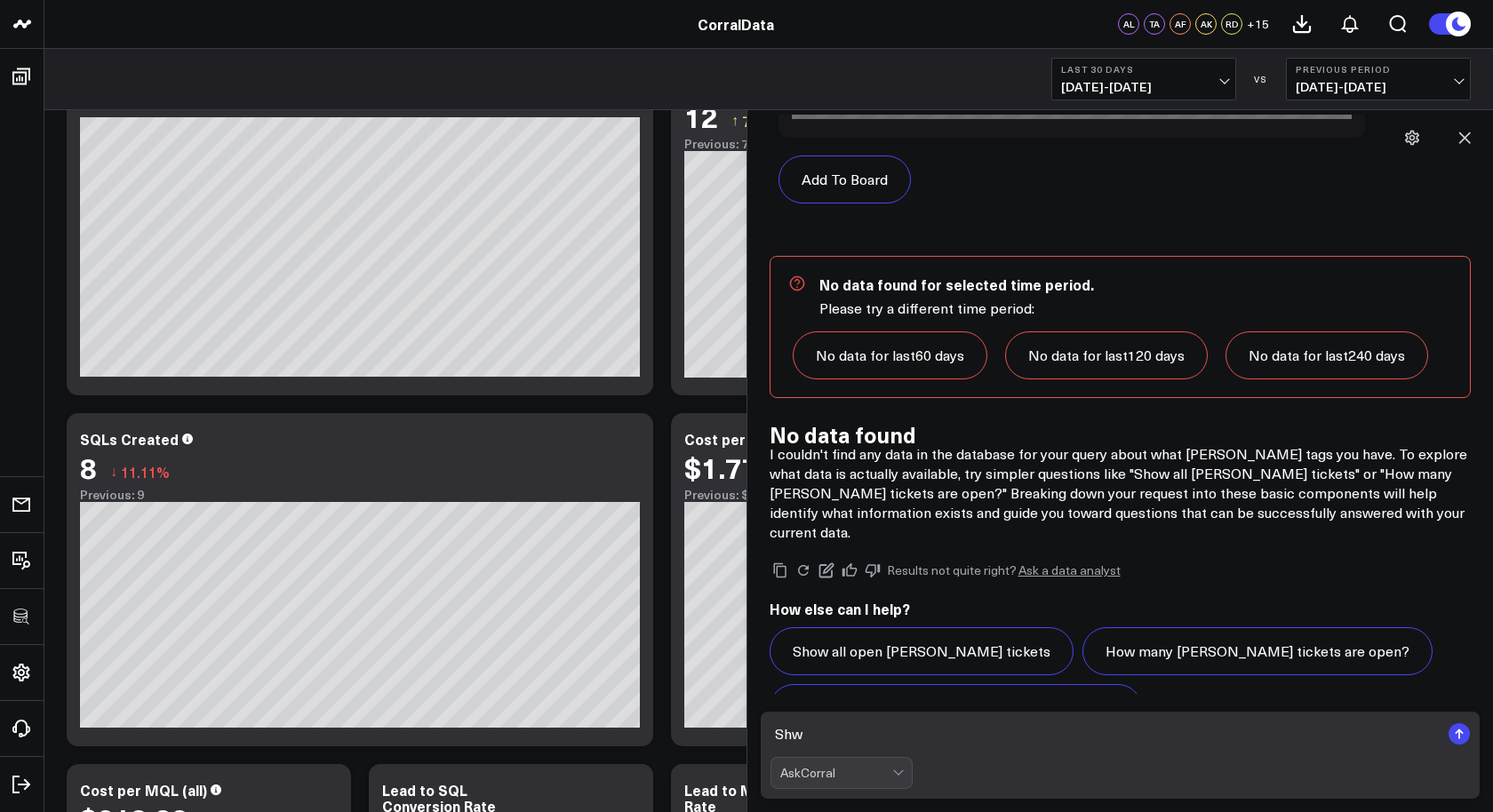
scroll to position [11984, 0]
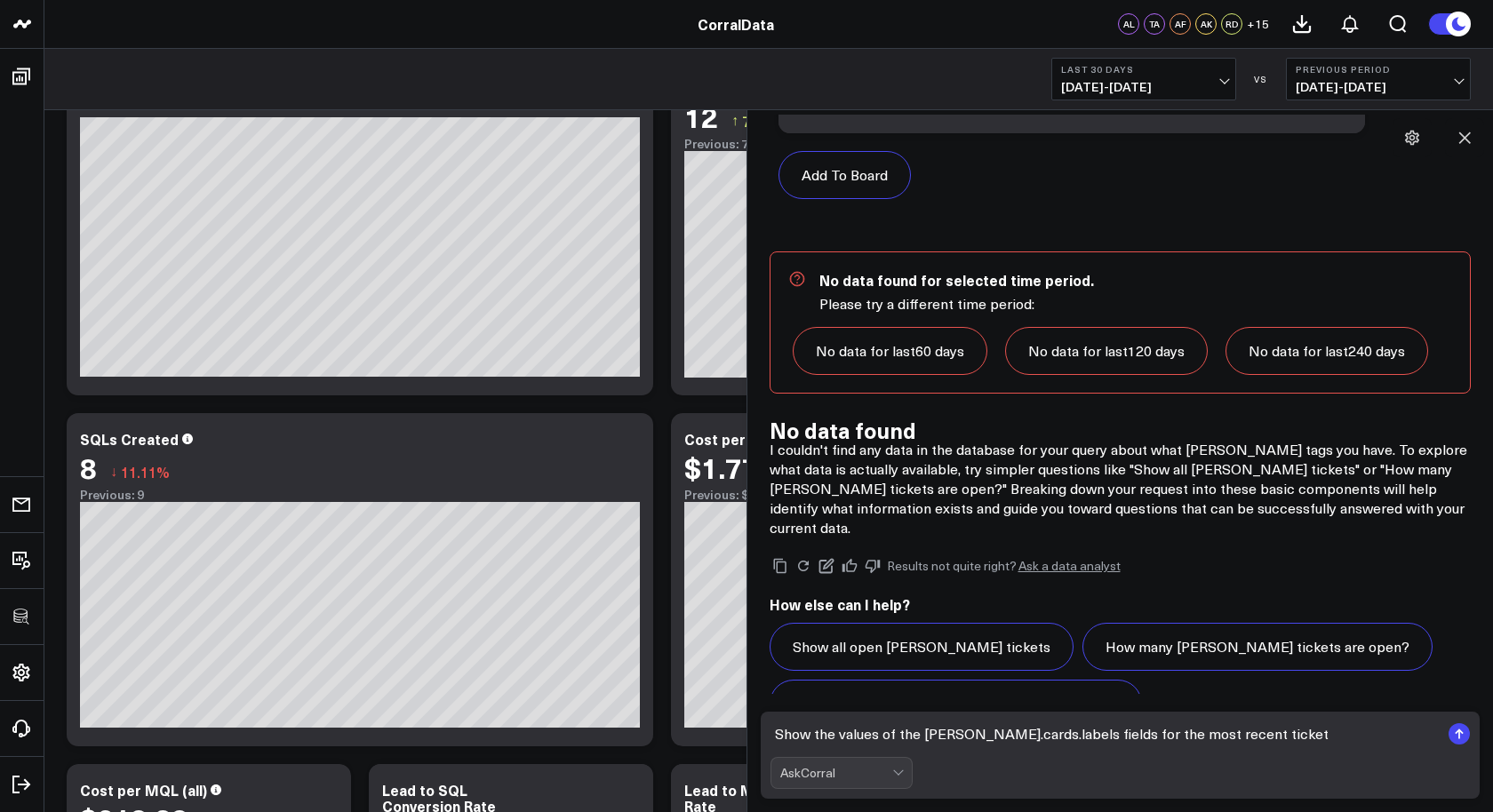
type textarea "Show the values of the [PERSON_NAME].cards.labels fields for the most recent ti…"
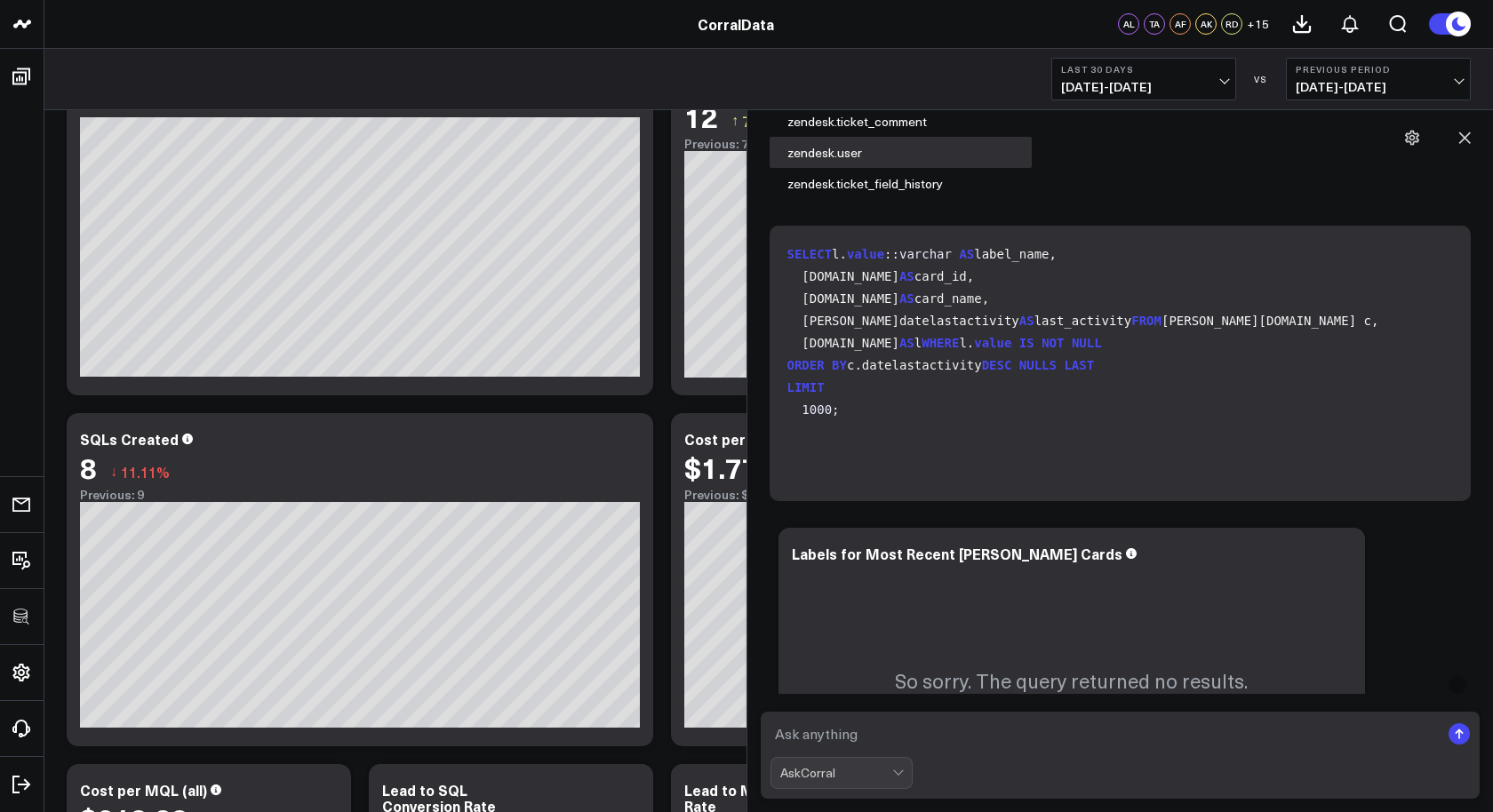
scroll to position [71, 0]
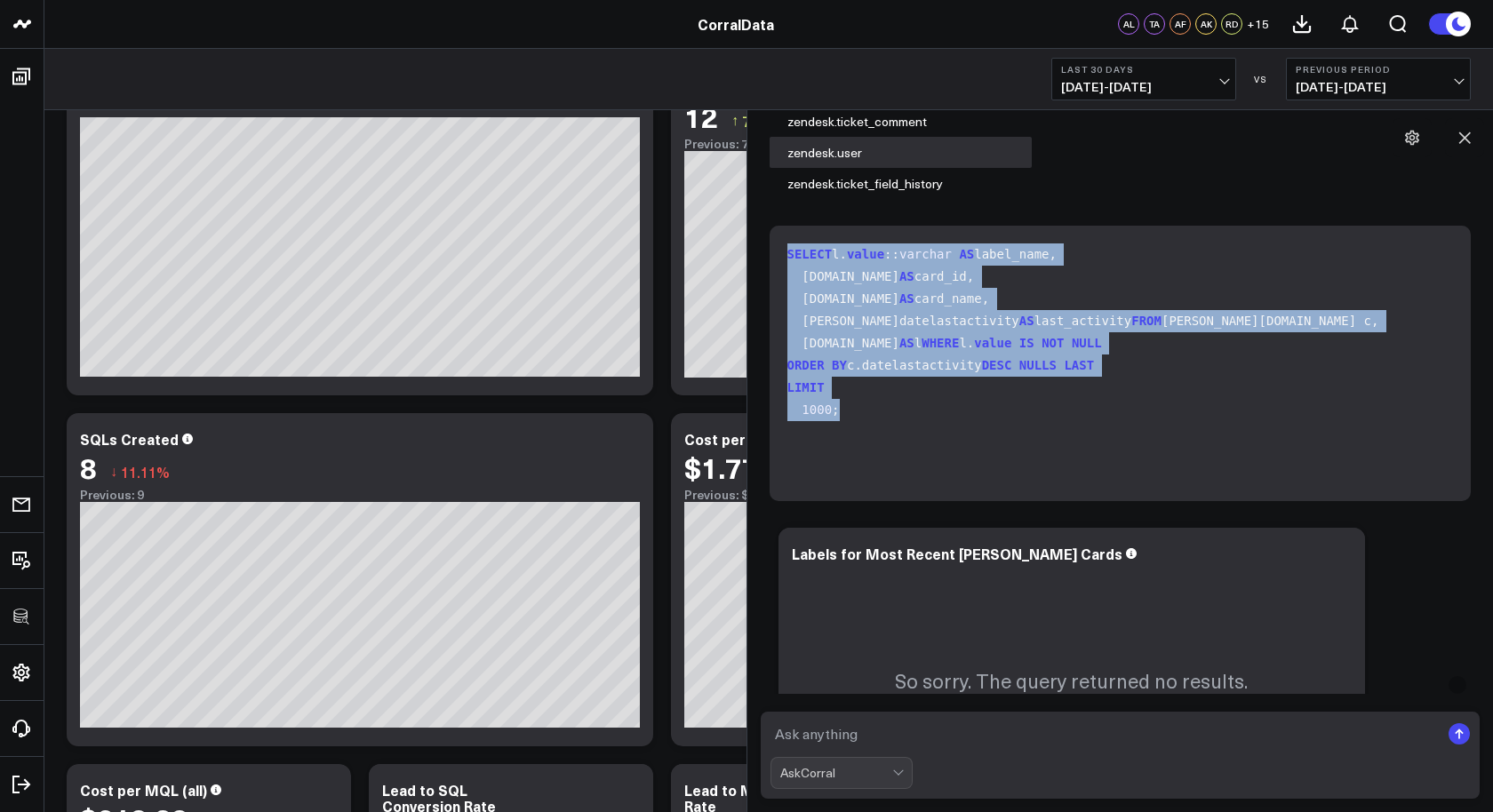
drag, startPoint x: 786, startPoint y: 201, endPoint x: 940, endPoint y: 429, distance: 275.1
click at [940, 421] on code "SELECT l. value :: varchar AS label_name, [DOMAIN_NAME] AS card_id, [DOMAIN_NAM…" at bounding box center [1124, 332] width 674 height 178
copy code "SELECT l. value :: varchar AS label_name, [DOMAIN_NAME] AS card_id, [DOMAIN_NAM…"
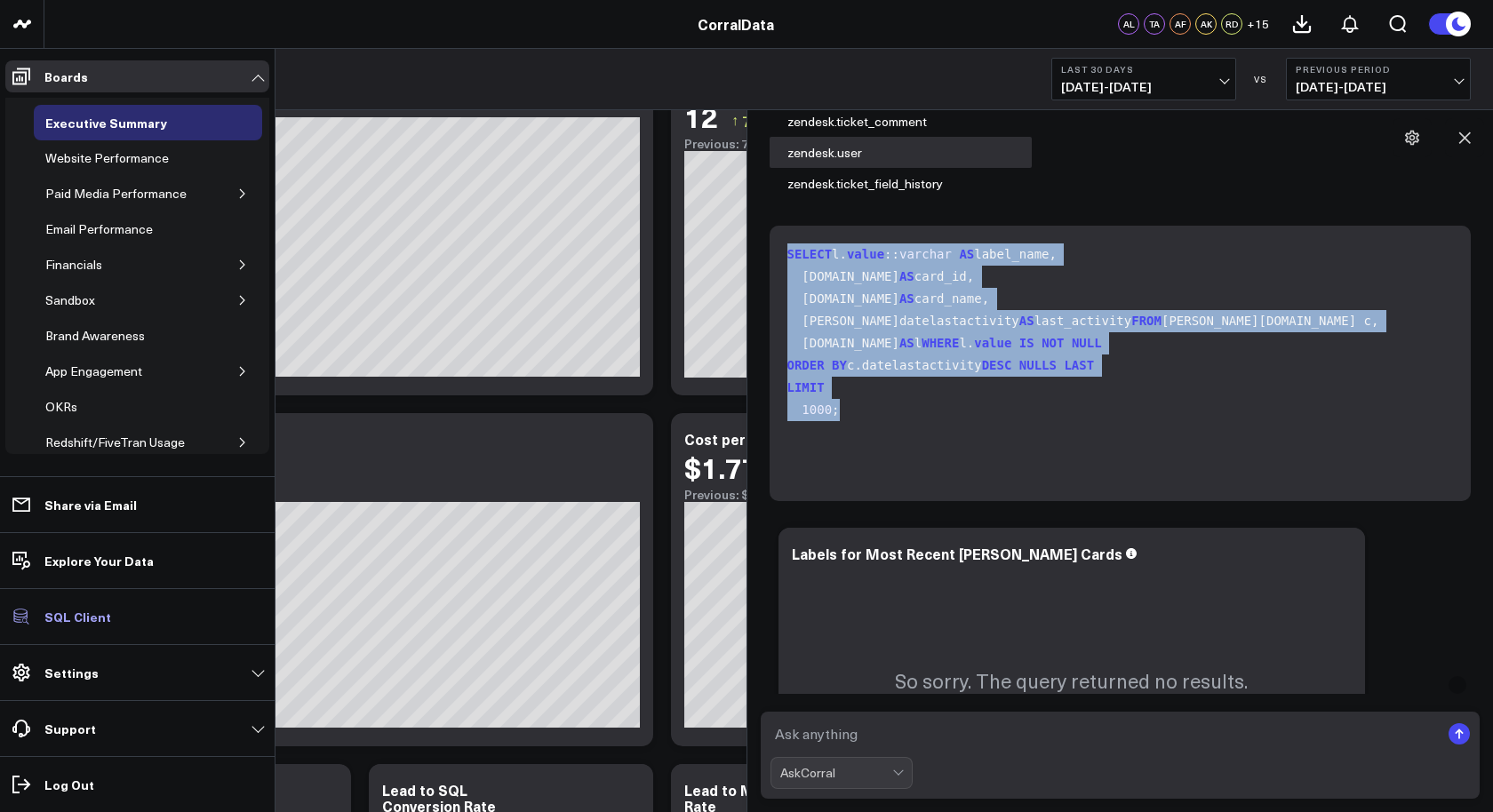
click at [84, 624] on p "SQL Client" at bounding box center [78, 617] width 67 height 14
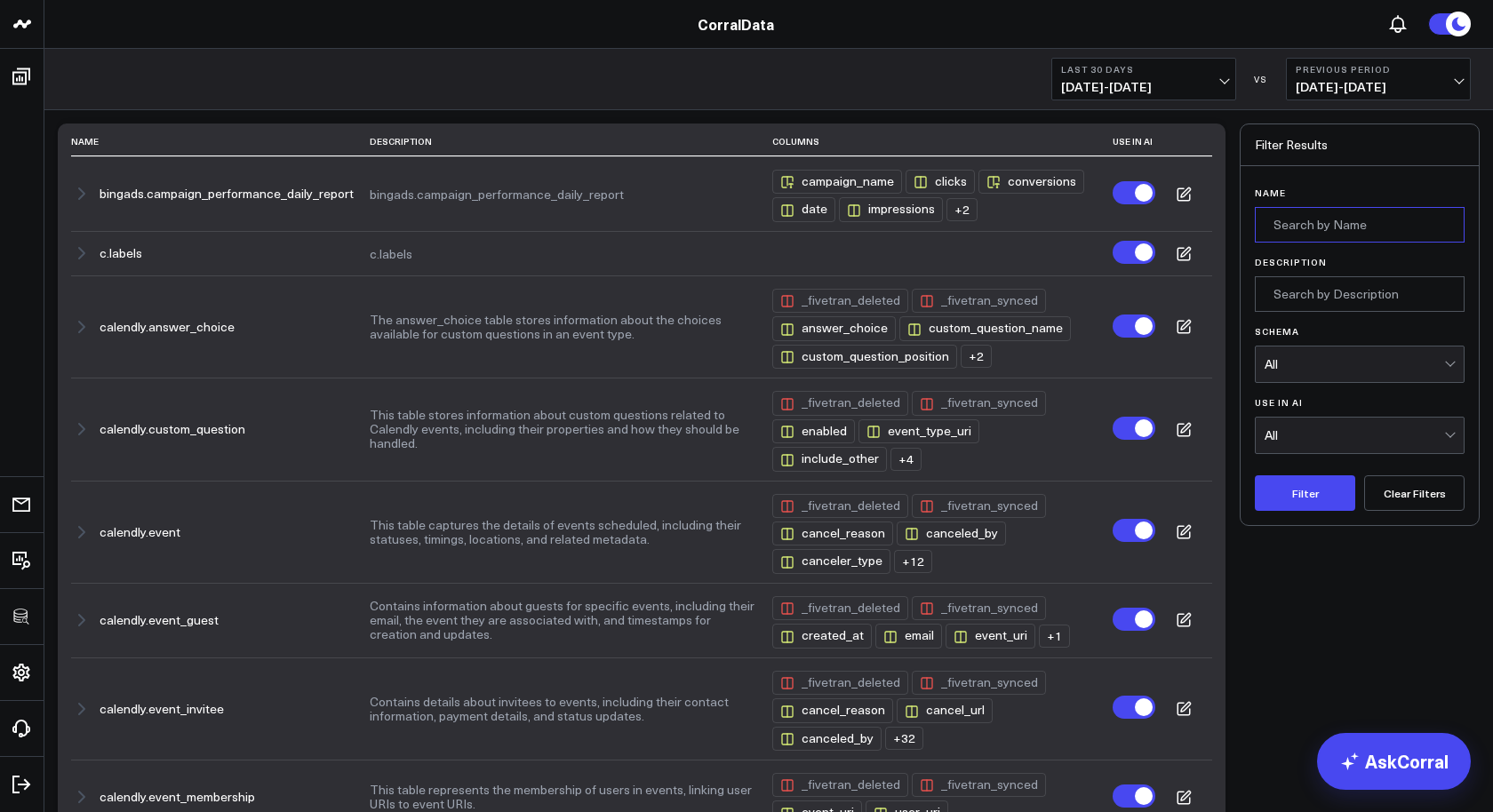
click at [1344, 222] on input "Name" at bounding box center [1360, 225] width 210 height 36
type input "trello"
click at [1255, 476] on button "Filter" at bounding box center [1305, 494] width 101 height 36
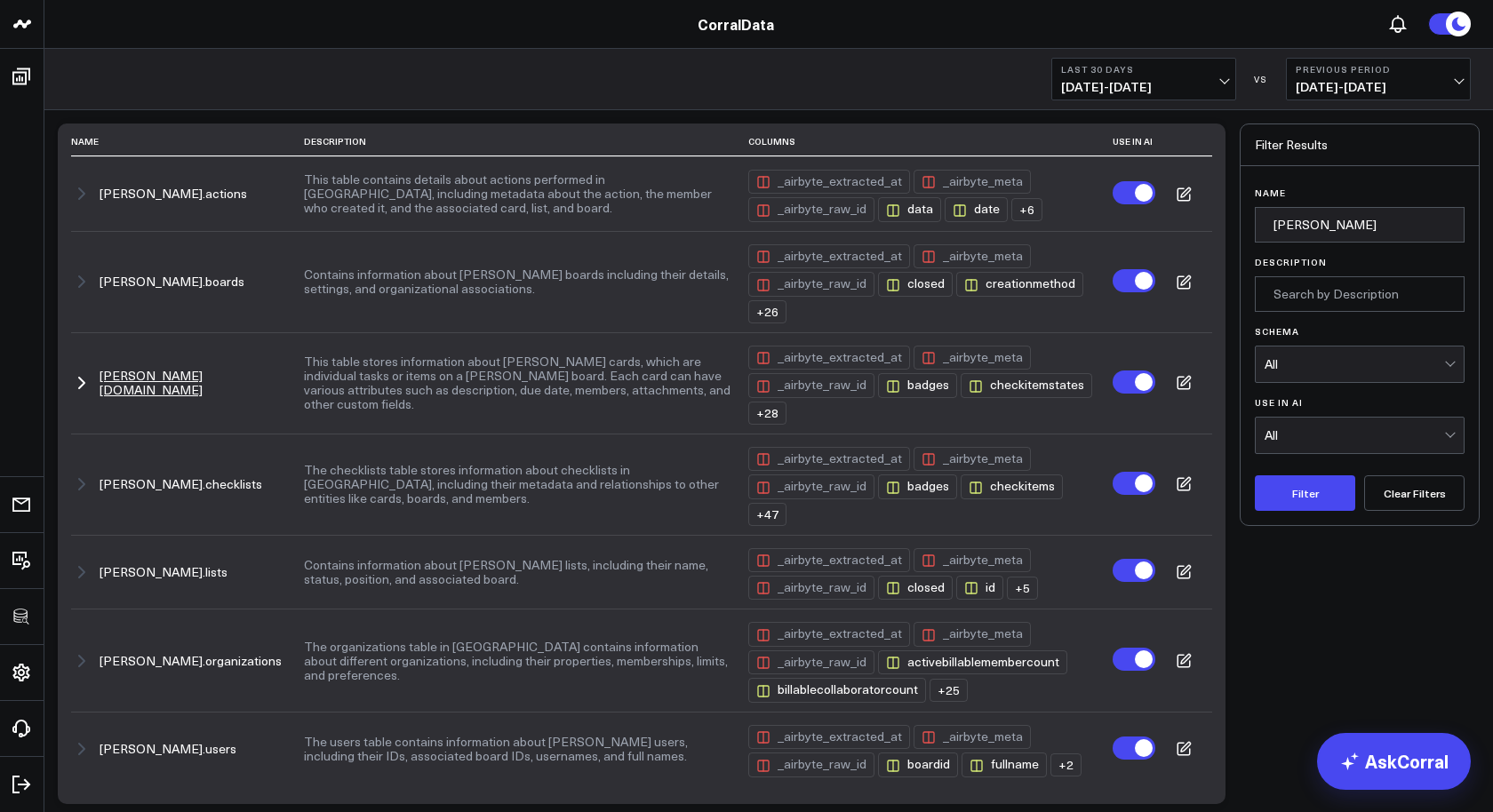
click at [75, 372] on icon "button" at bounding box center [81, 382] width 21 height 21
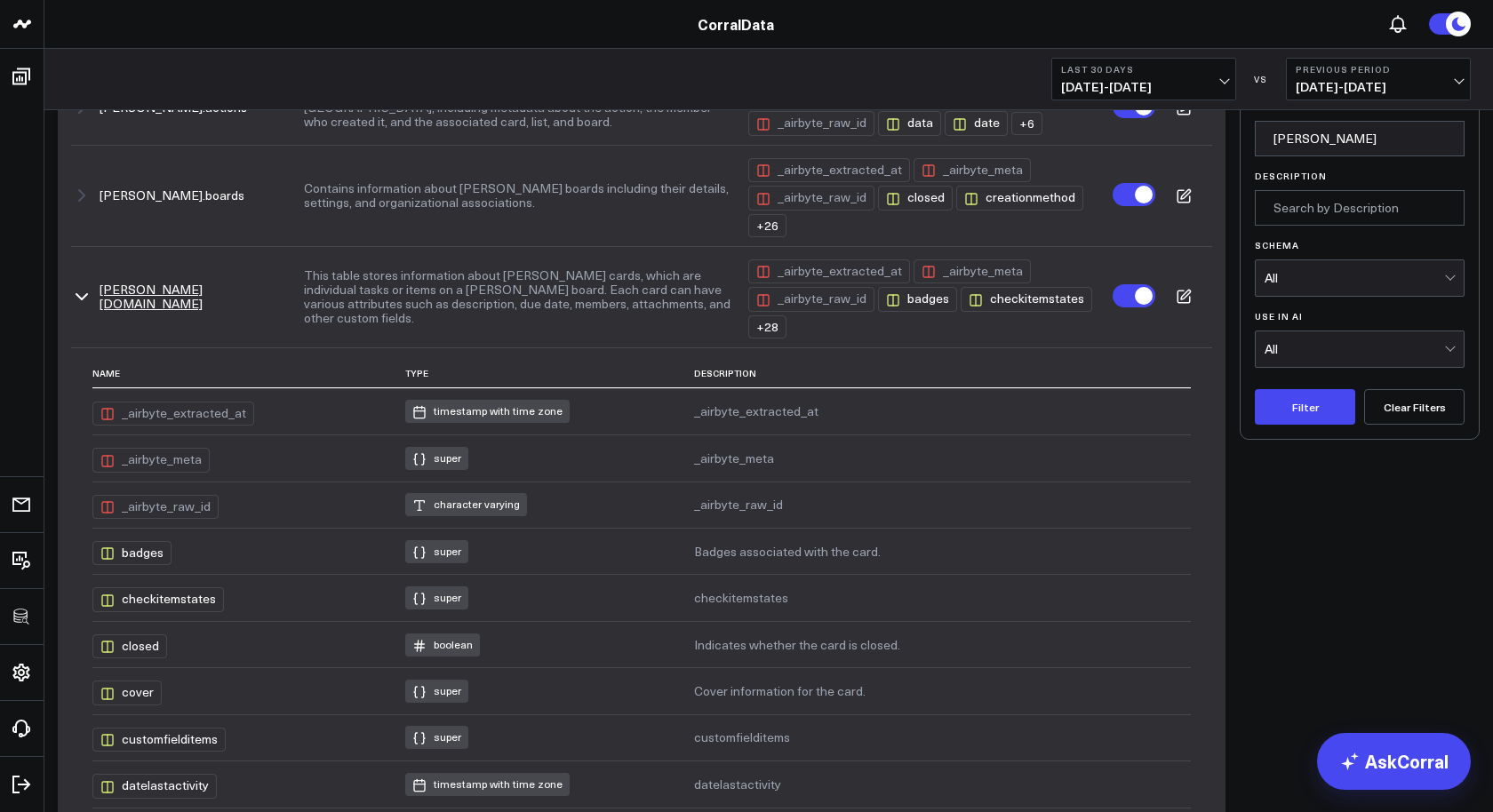
scroll to position [136, 0]
